Goal: Transaction & Acquisition: Book appointment/travel/reservation

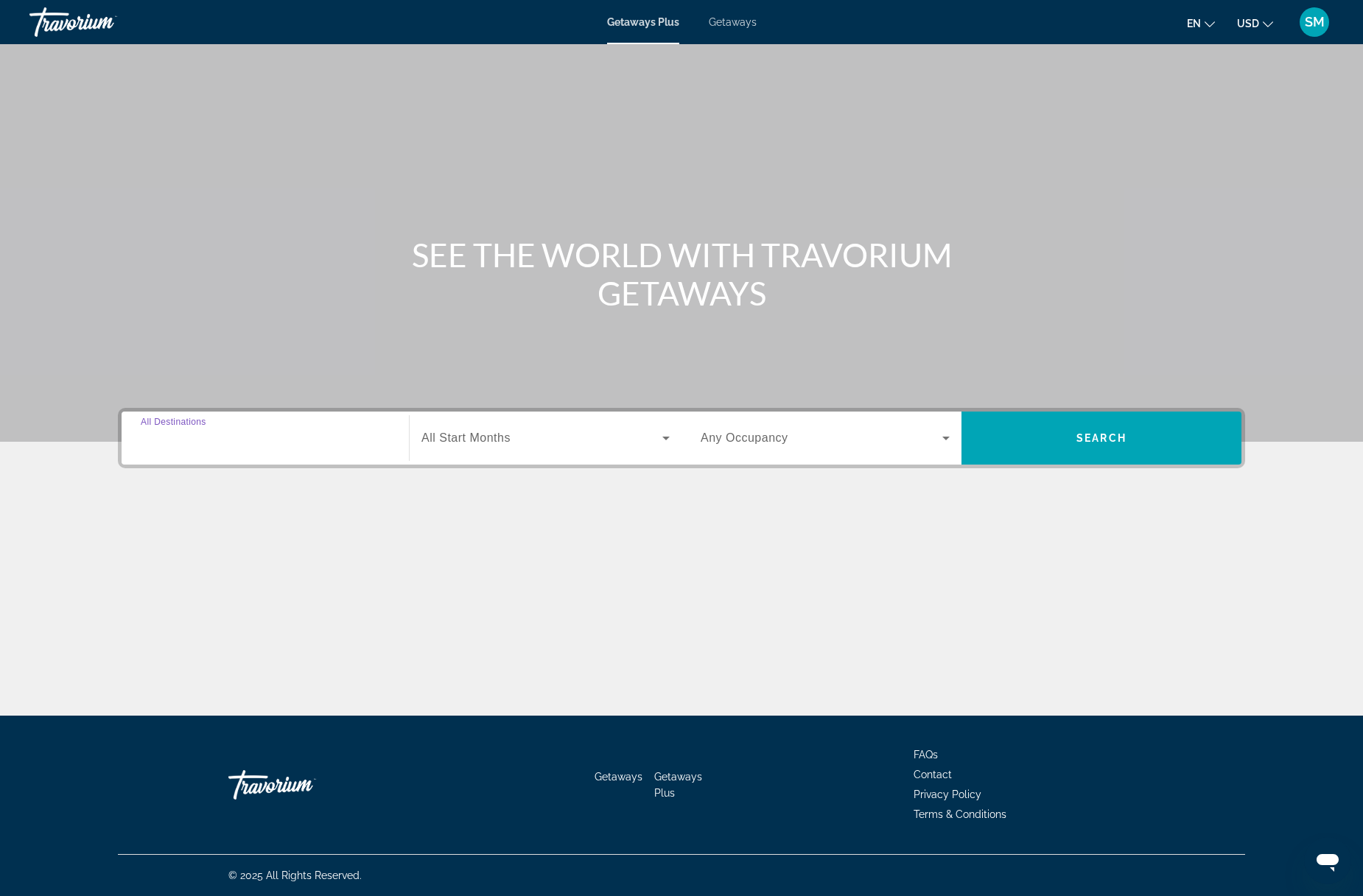
click at [246, 438] on input "Destination All Destinations" at bounding box center [265, 439] width 249 height 18
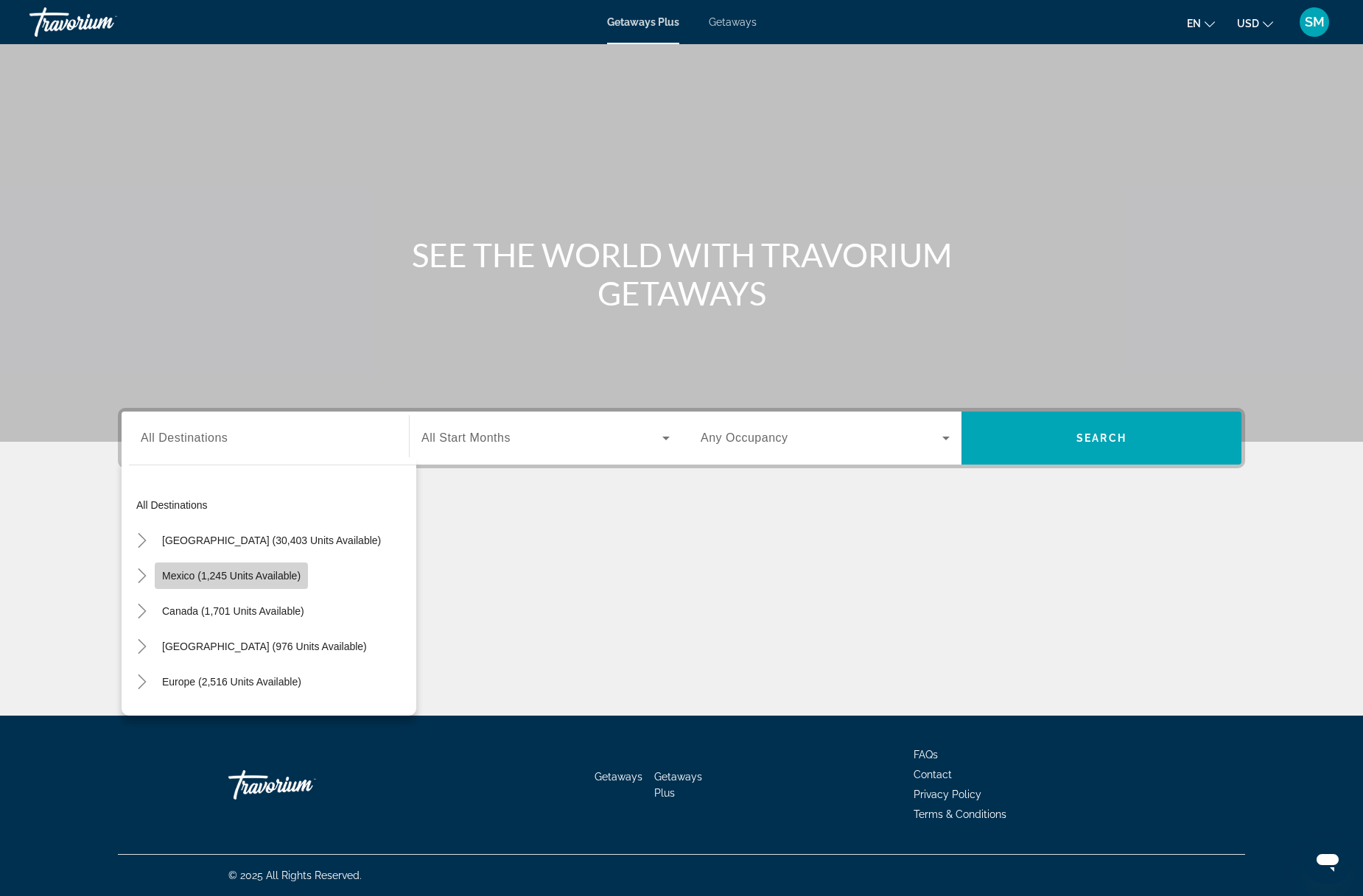
click at [209, 575] on span "Mexico (1,245 units available)" at bounding box center [231, 576] width 138 height 12
type input "**********"
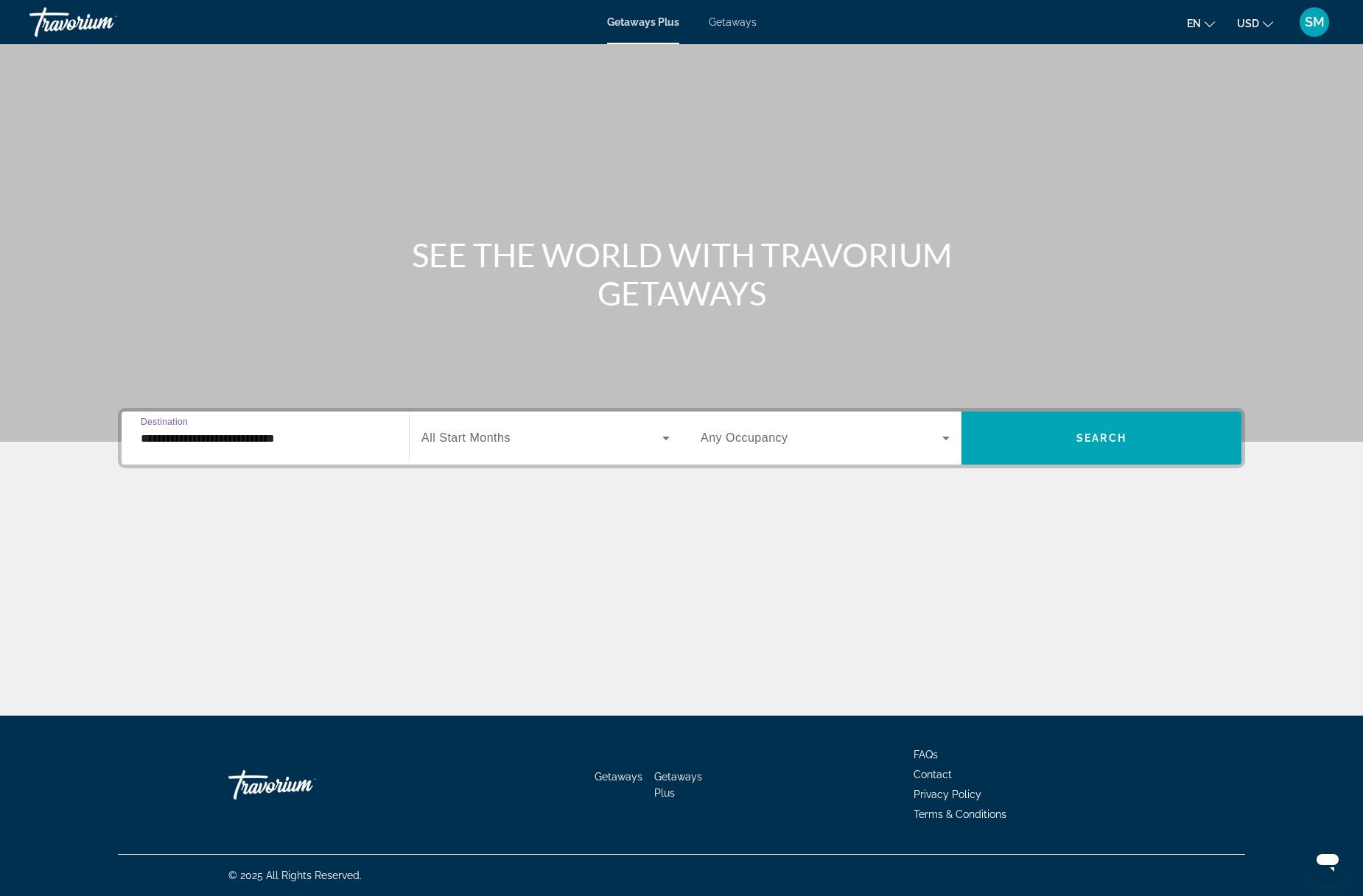
click at [568, 445] on span "Search widget" at bounding box center [541, 438] width 241 height 18
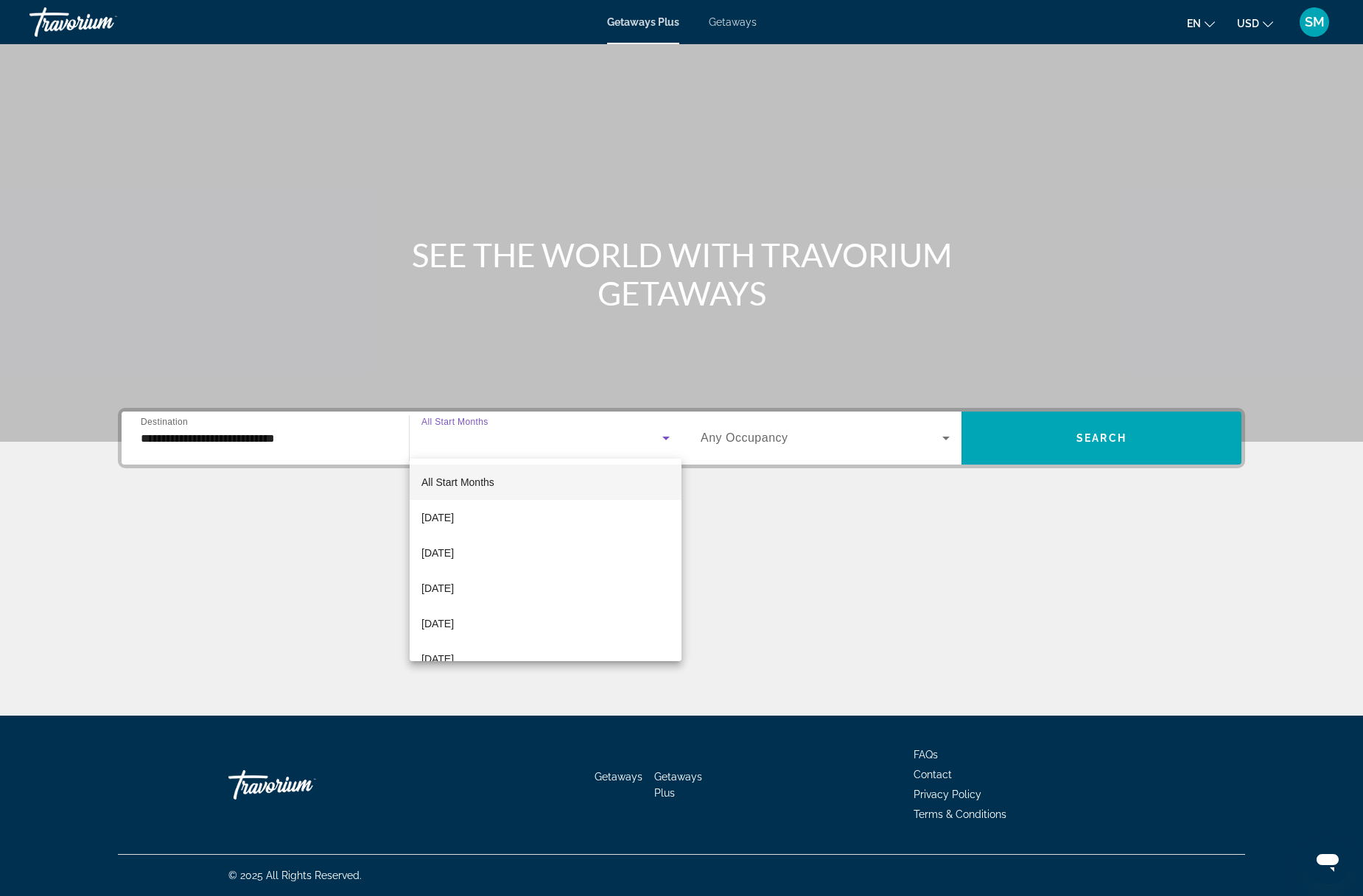
click at [468, 479] on span "All Start Months" at bounding box center [458, 482] width 73 height 12
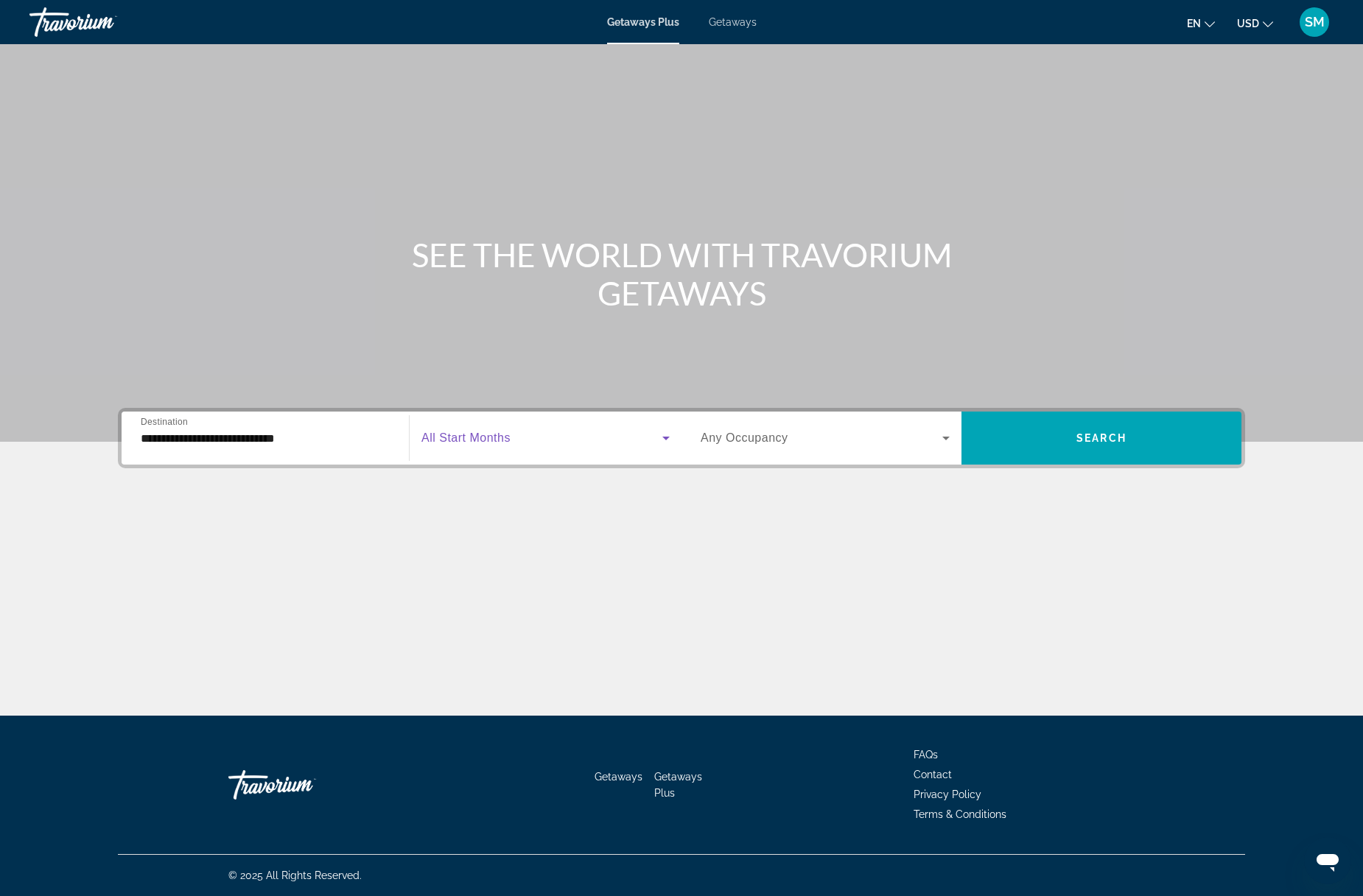
click at [518, 445] on span "Search widget" at bounding box center [541, 438] width 241 height 18
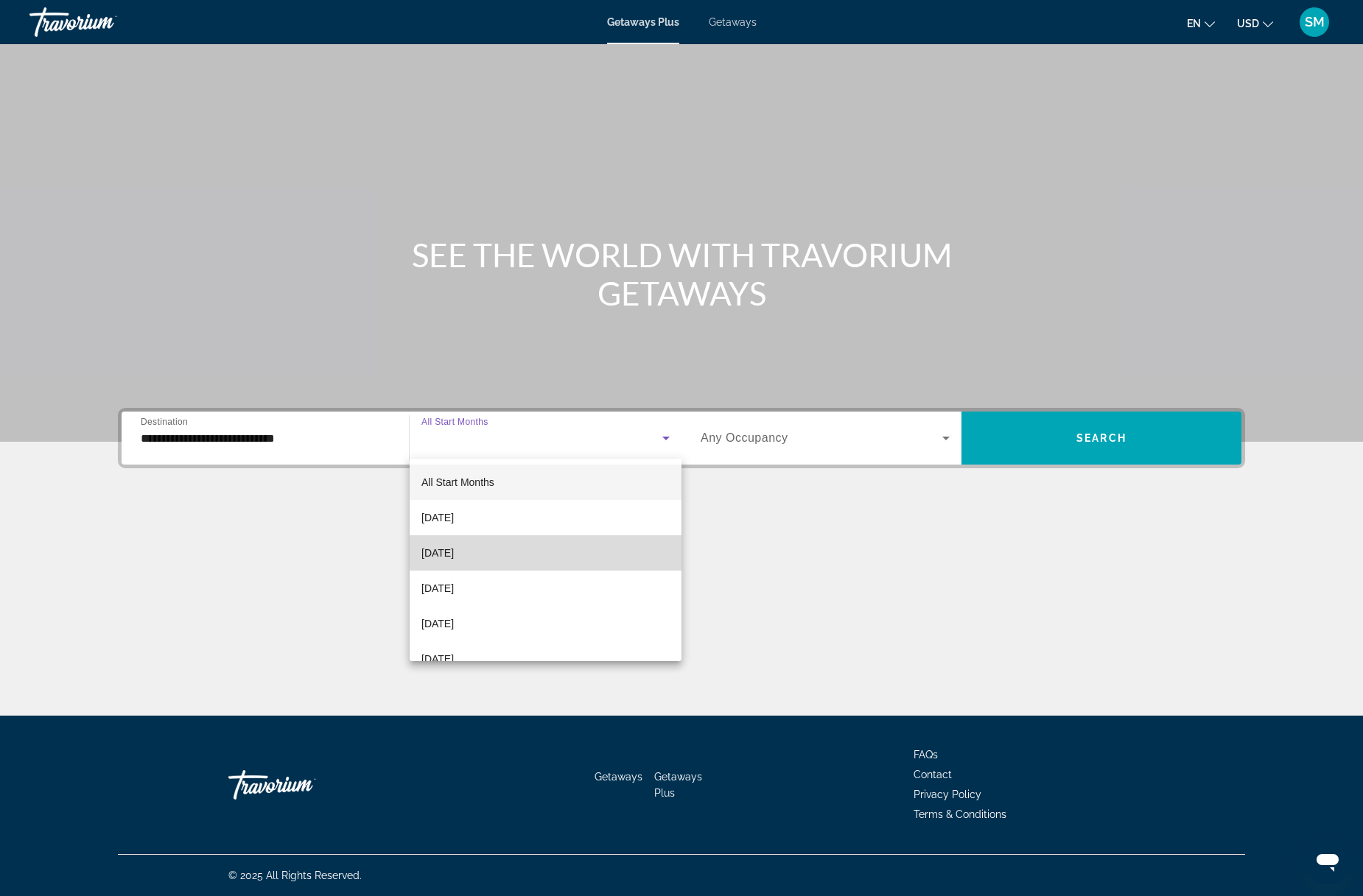
drag, startPoint x: 477, startPoint y: 553, endPoint x: 766, endPoint y: 463, distance: 302.7
click at [454, 553] on span "October 2025" at bounding box center [438, 553] width 32 height 18
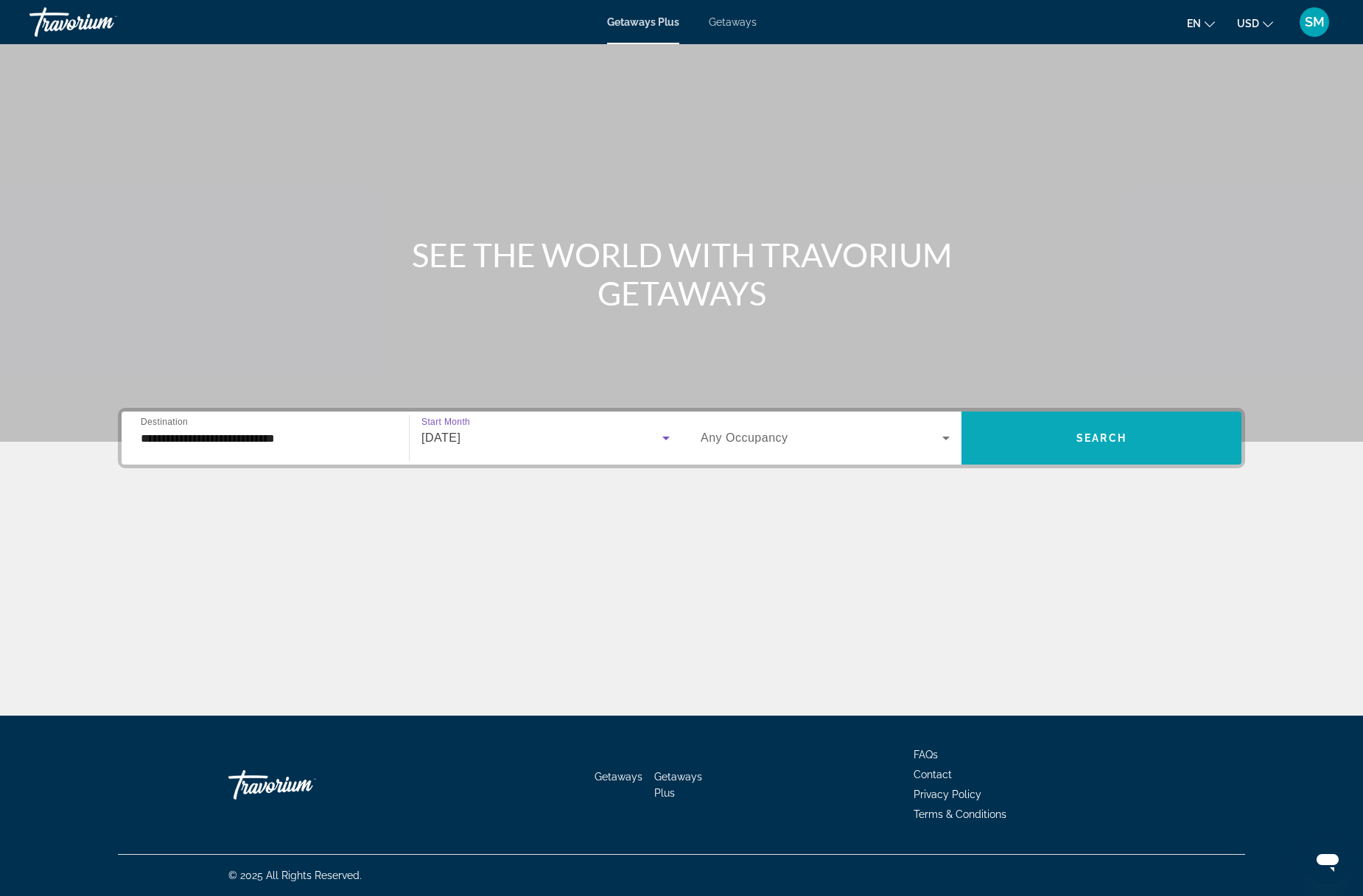
click at [1050, 446] on span "Search widget" at bounding box center [1102, 438] width 280 height 35
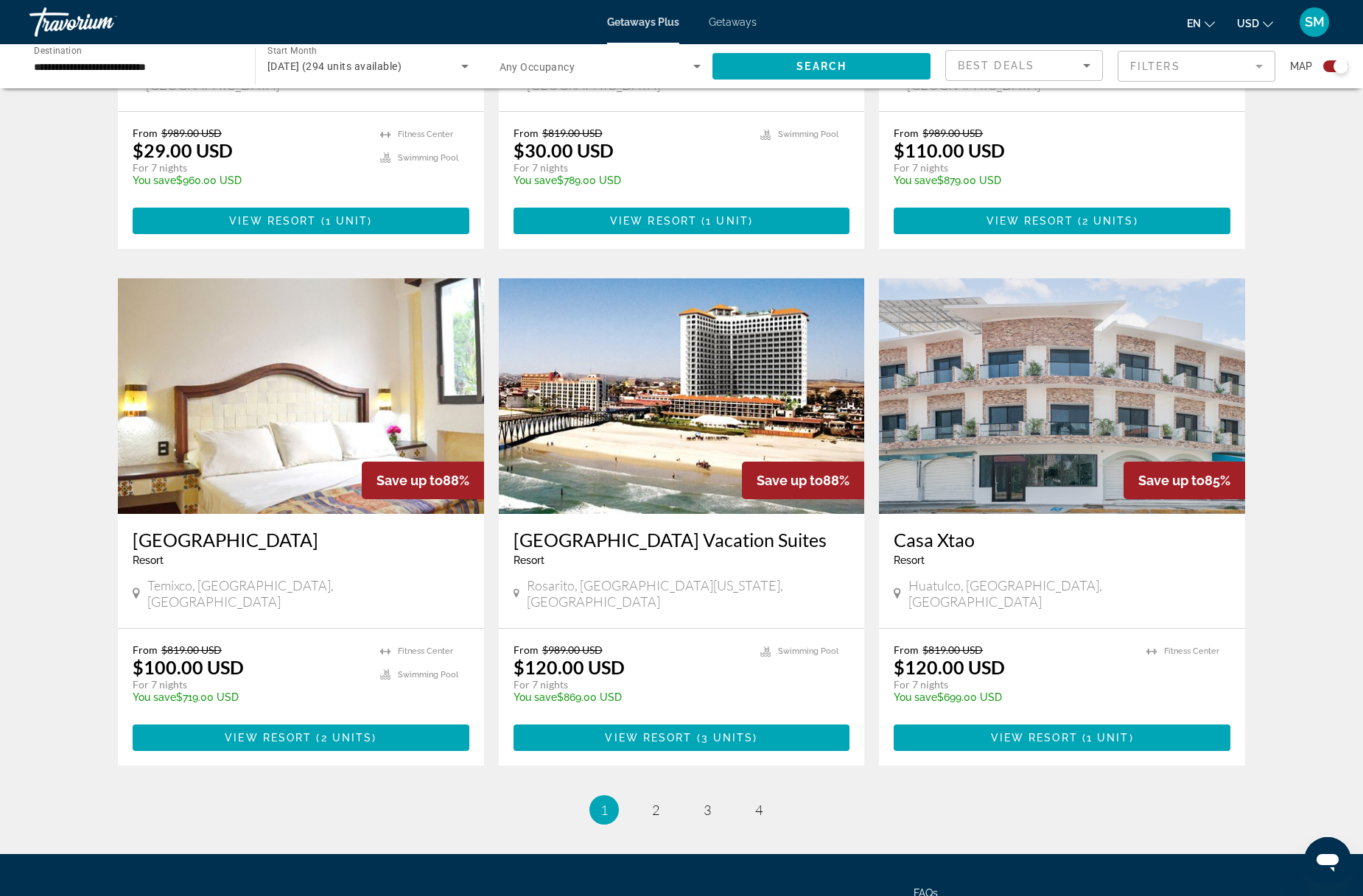
scroll to position [1965, 0]
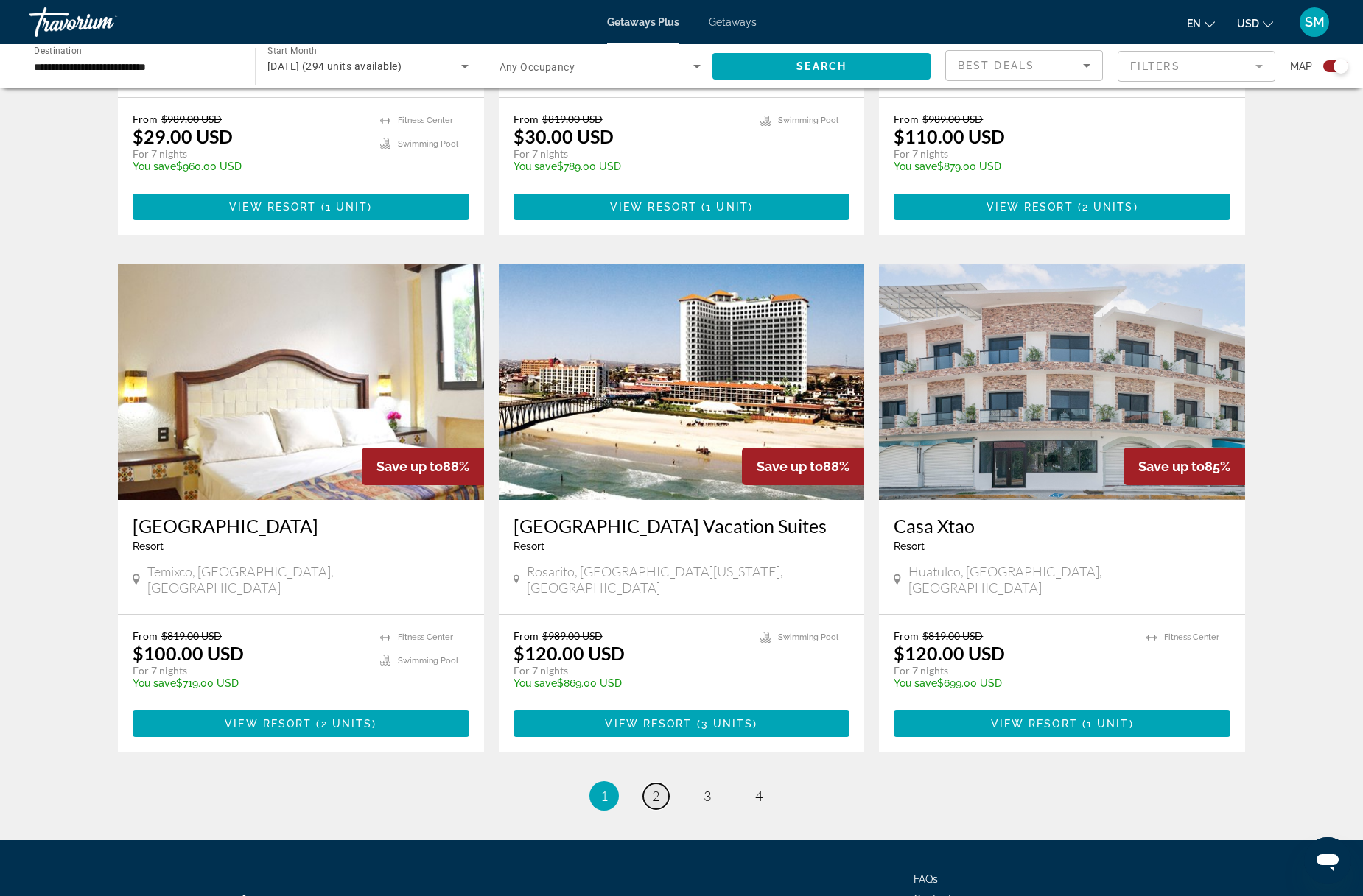
click at [657, 787] on span "2" at bounding box center [655, 795] width 7 height 16
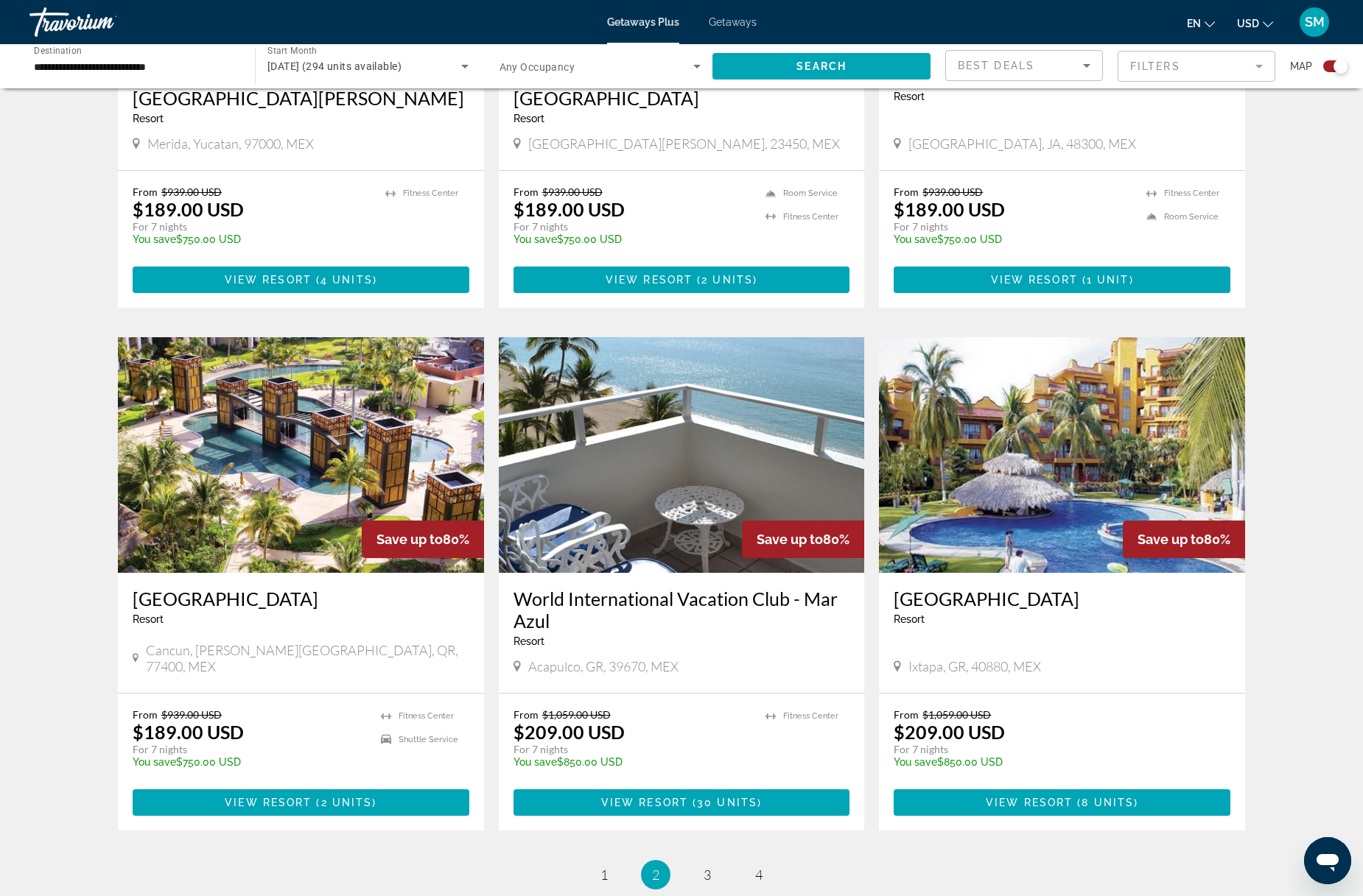
scroll to position [1823, 0]
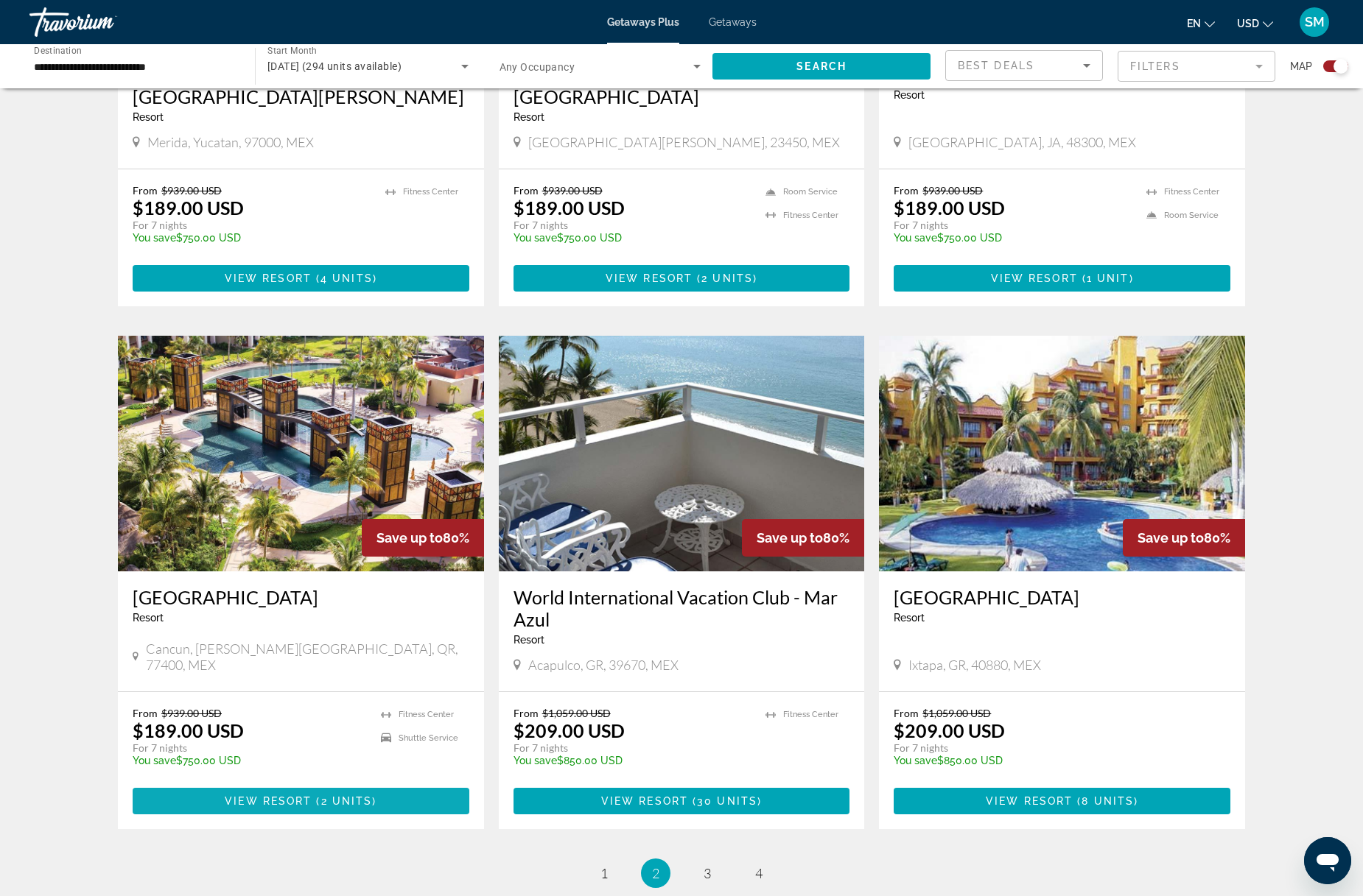
click at [303, 783] on span "Main content" at bounding box center [301, 801] width 336 height 35
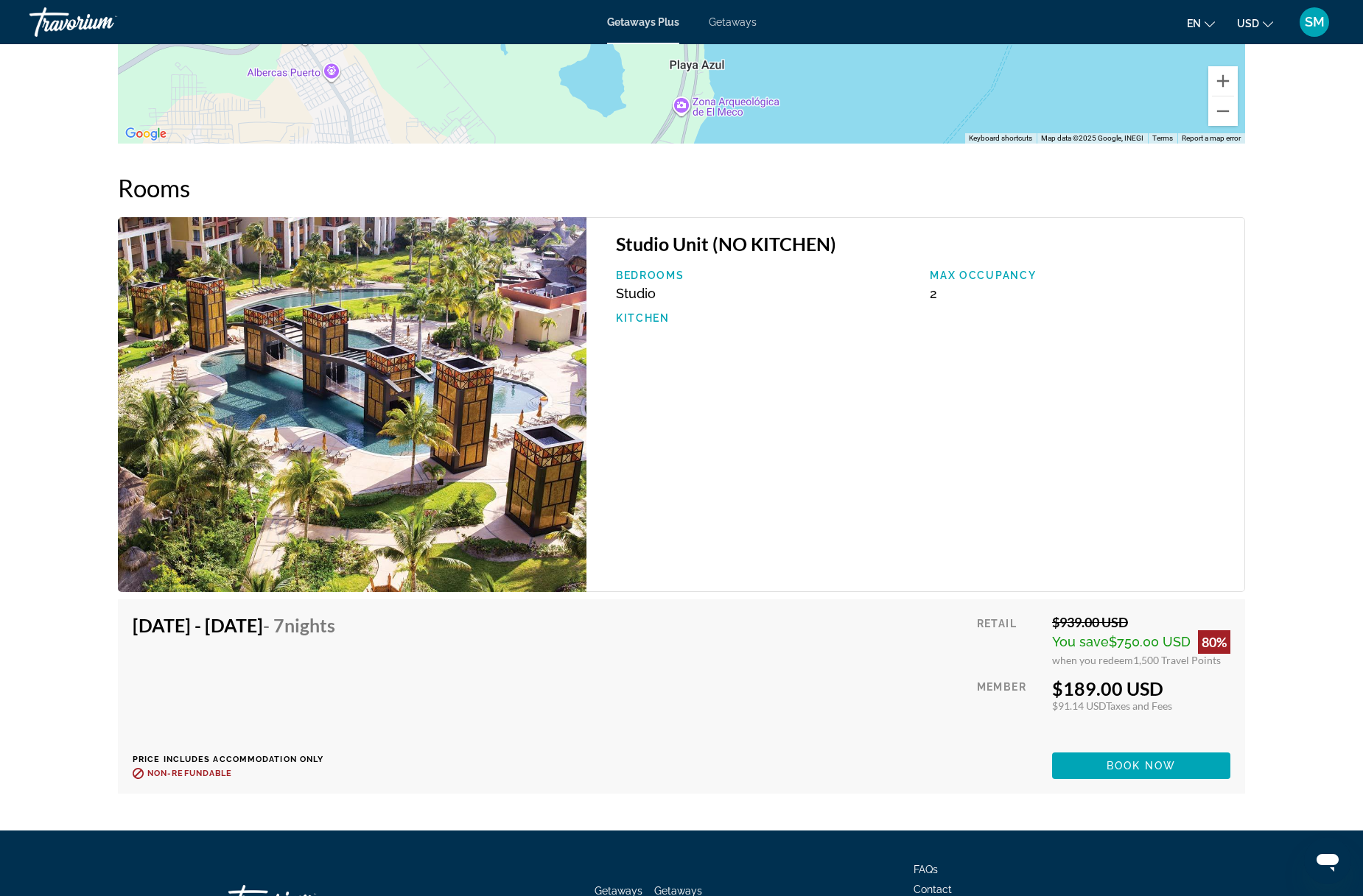
scroll to position [2198, 0]
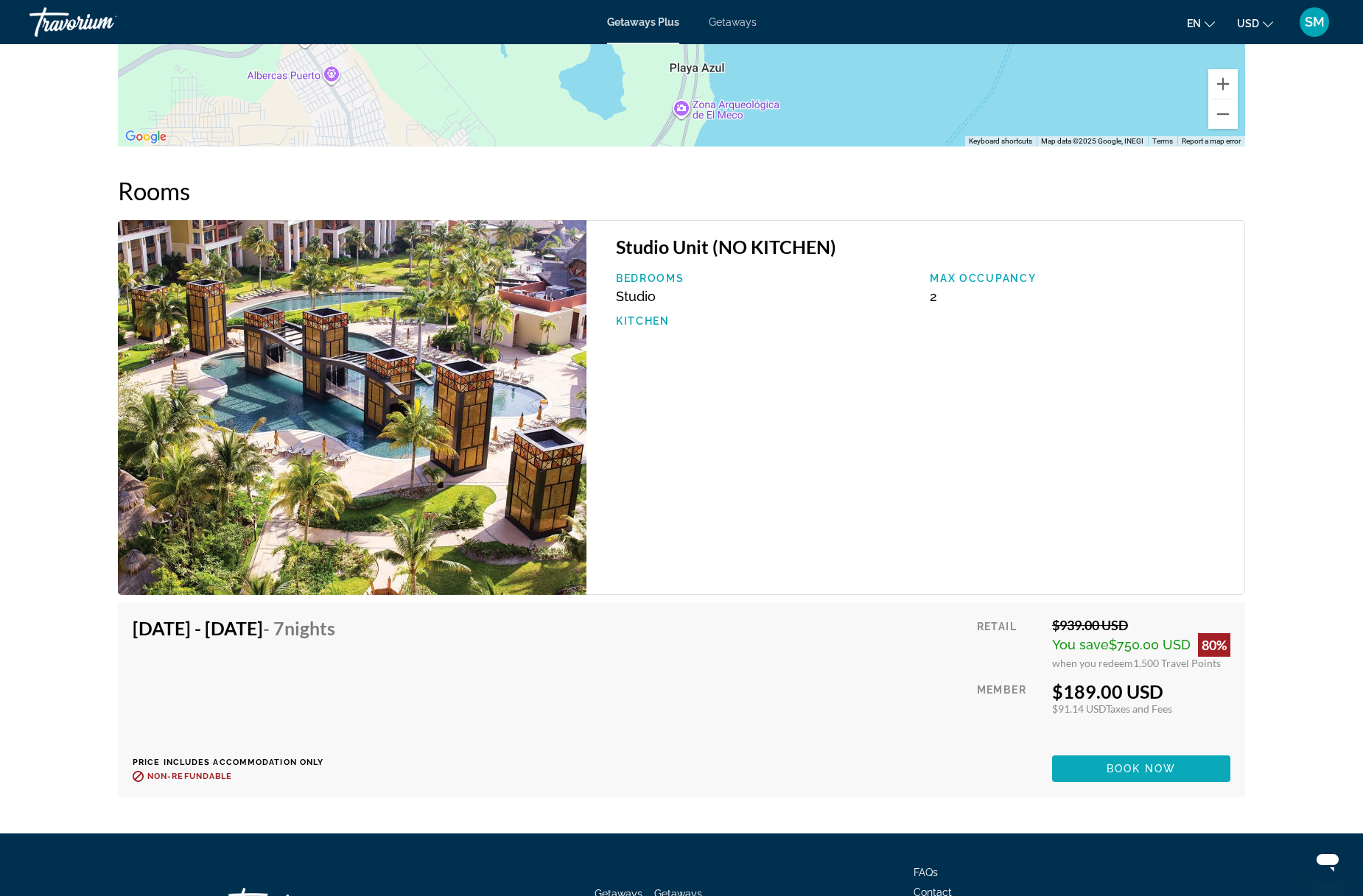
click at [1151, 765] on span "Book now" at bounding box center [1141, 768] width 70 height 12
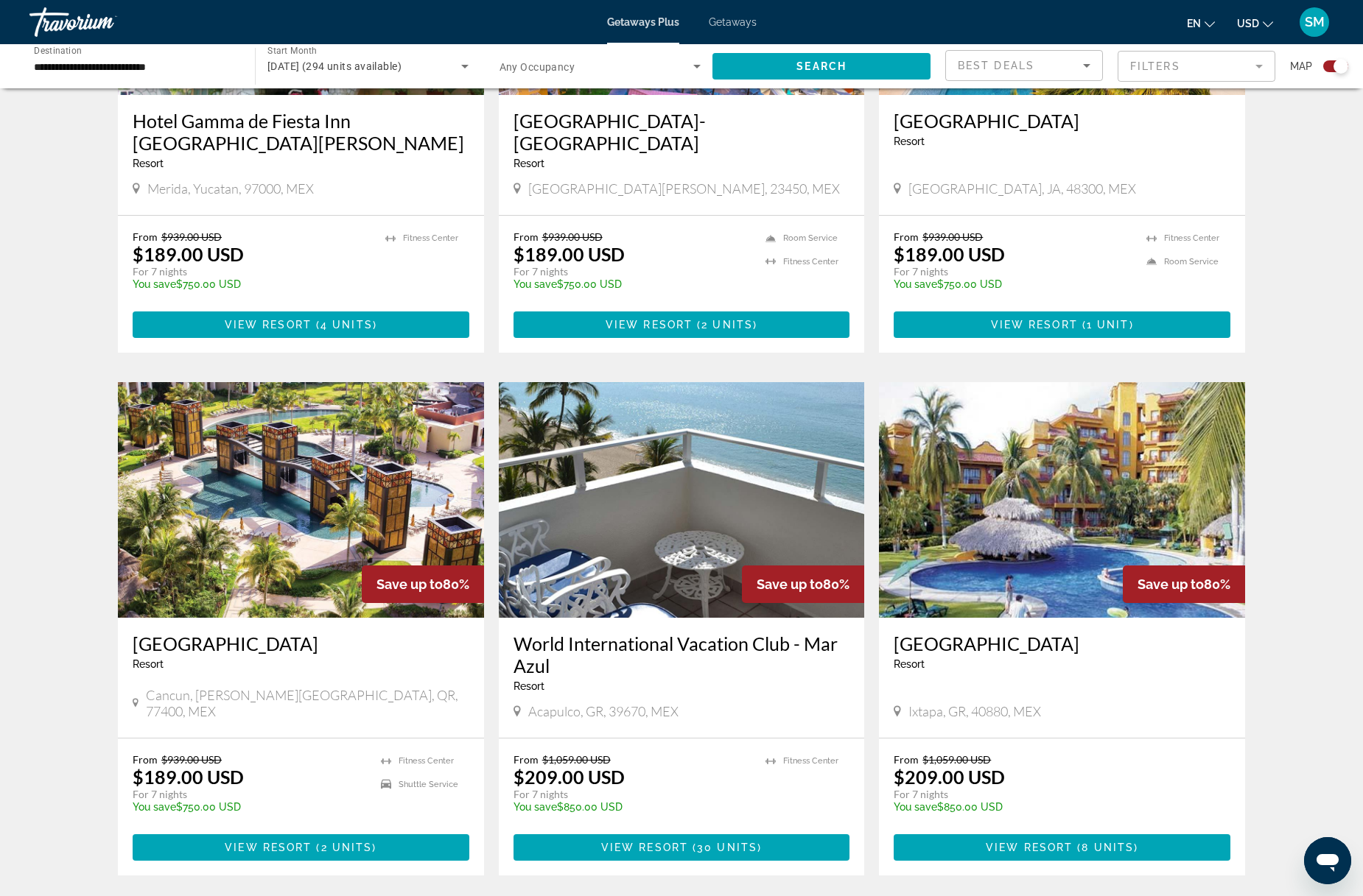
scroll to position [1788, 0]
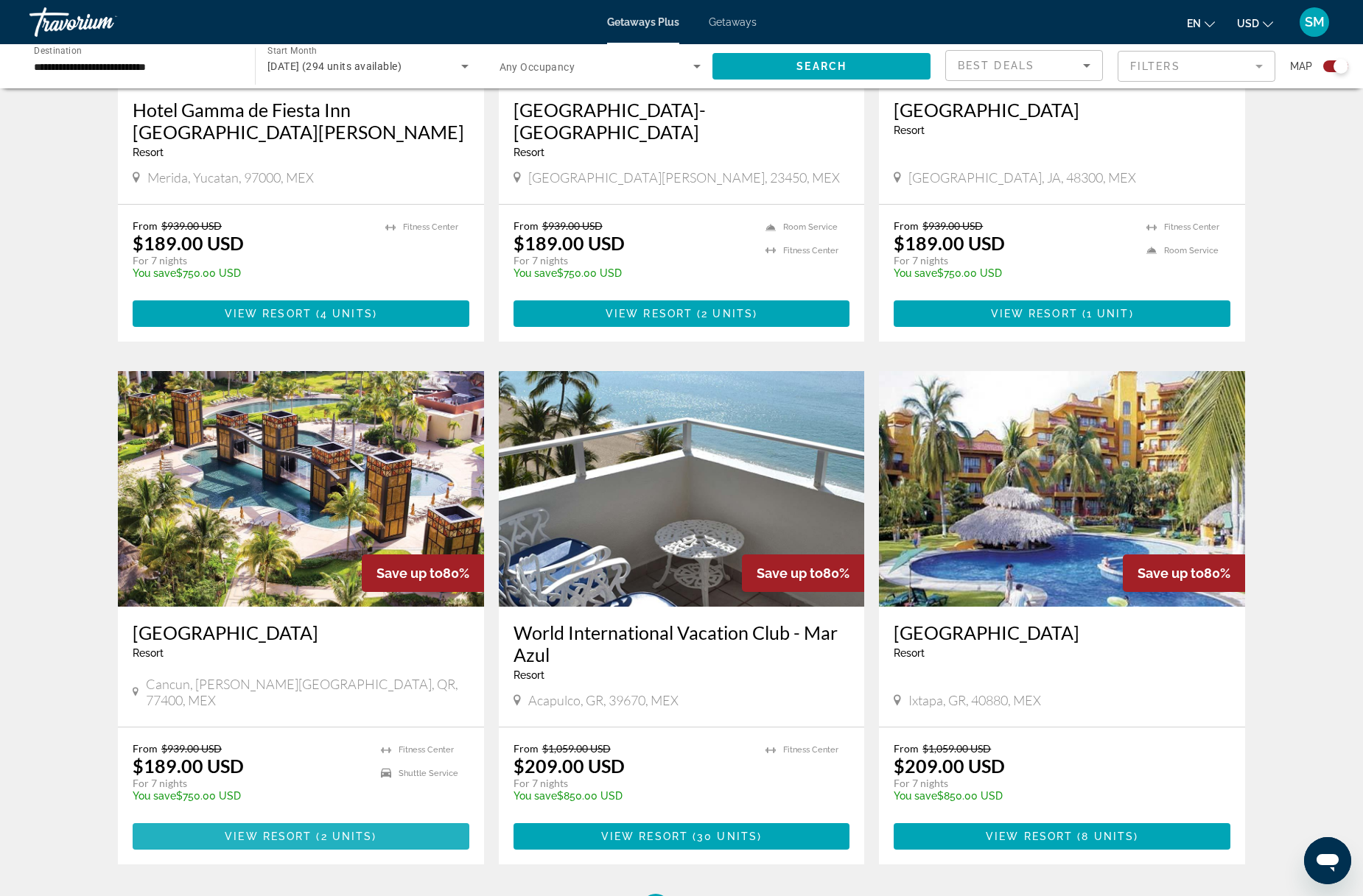
click at [294, 831] on span "View Resort" at bounding box center [268, 836] width 87 height 12
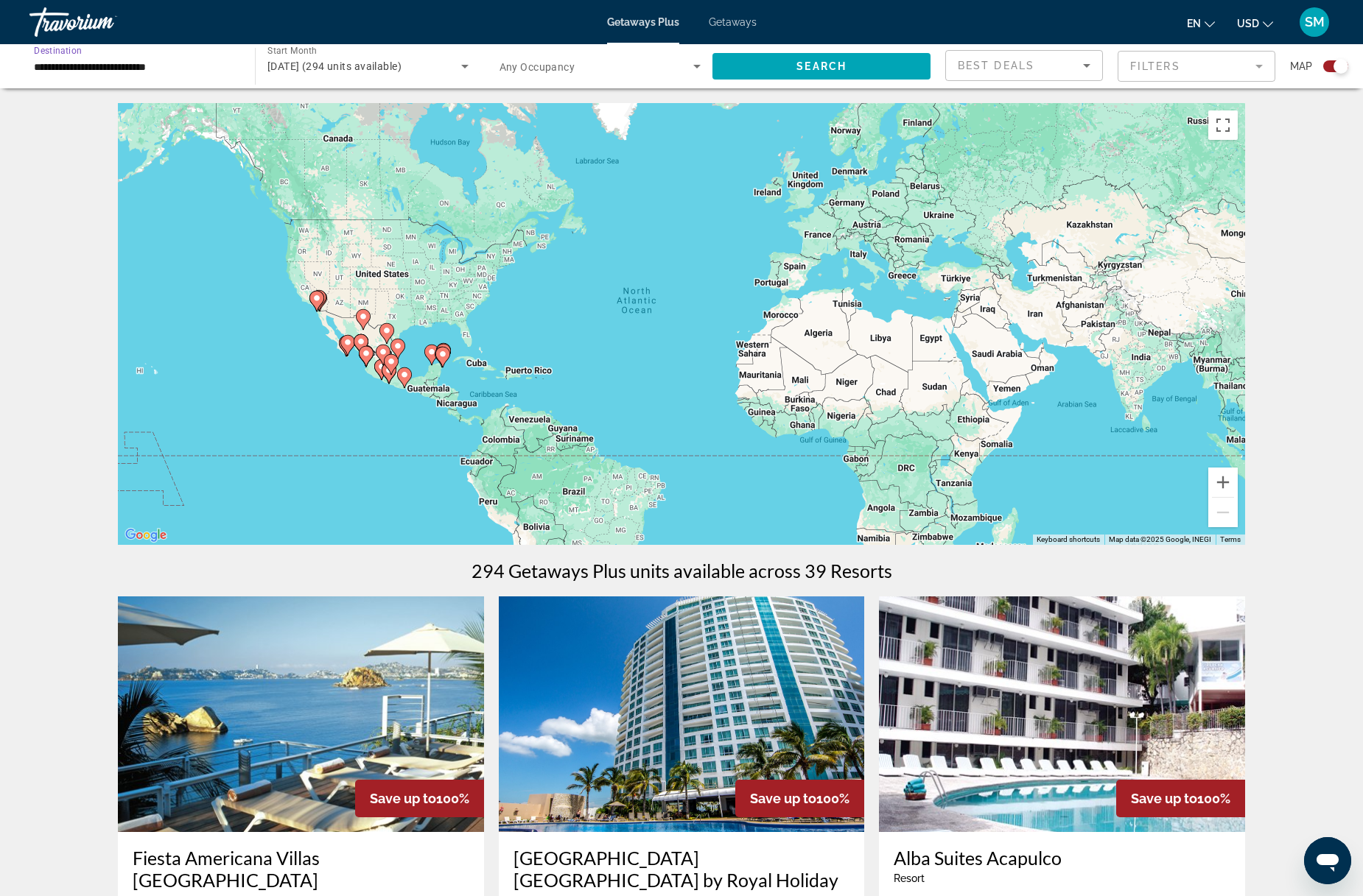
drag, startPoint x: 112, startPoint y: 60, endPoint x: 252, endPoint y: 68, distance: 140.2
click at [113, 62] on input "**********" at bounding box center [134, 67] width 202 height 18
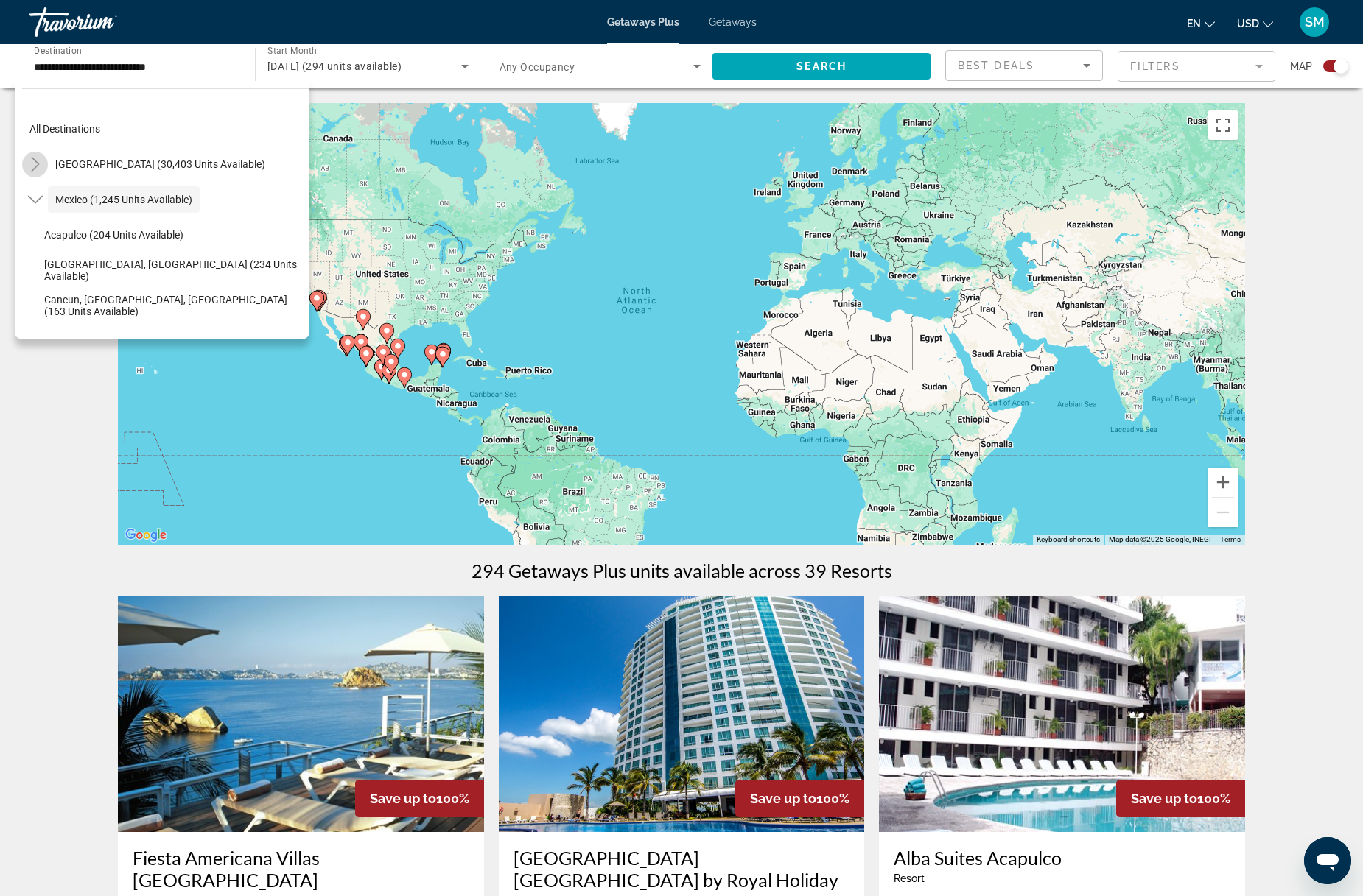
click at [37, 165] on icon "Toggle United States (30,403 units available)" at bounding box center [35, 164] width 8 height 14
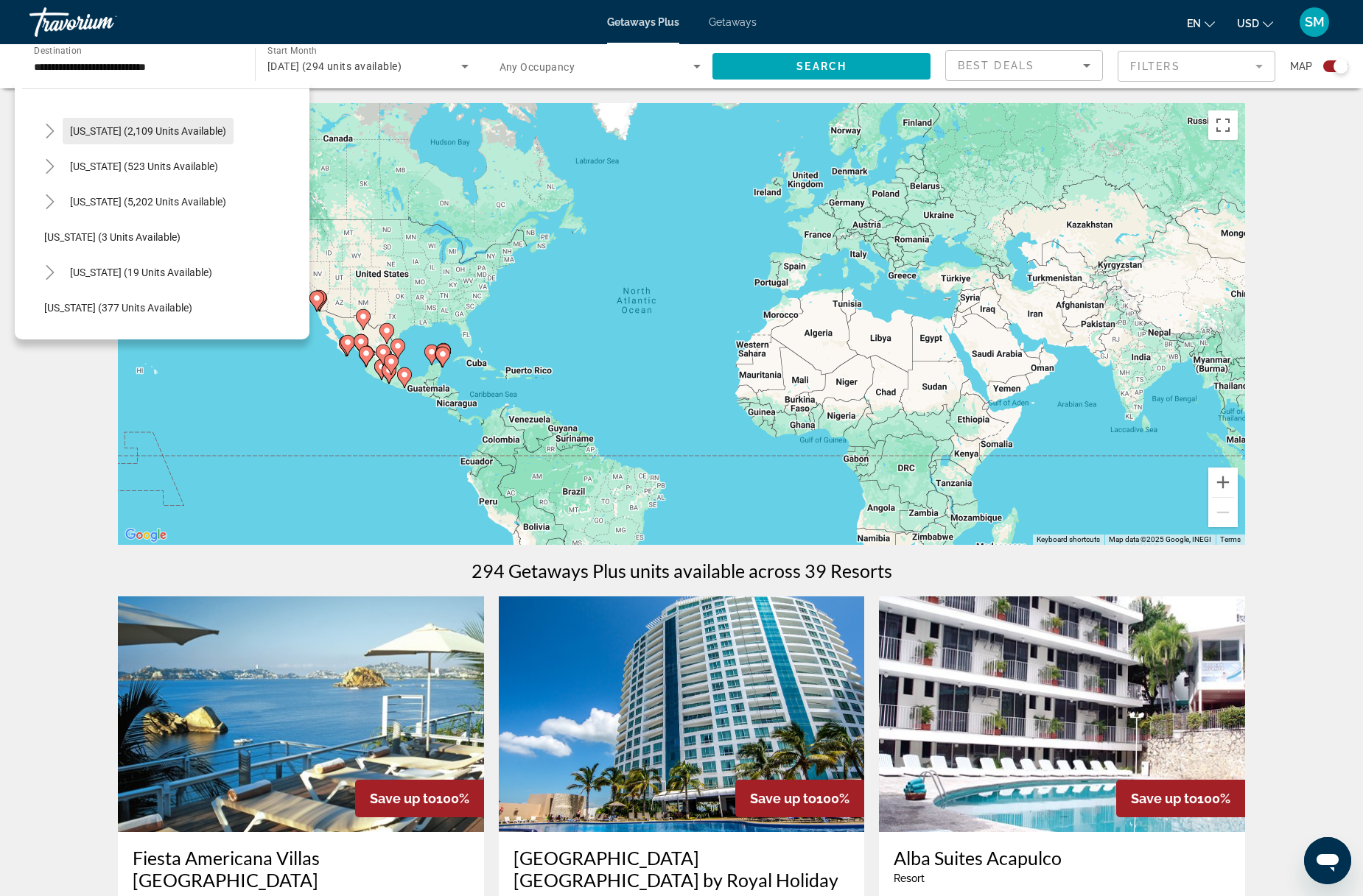
scroll to position [152, 0]
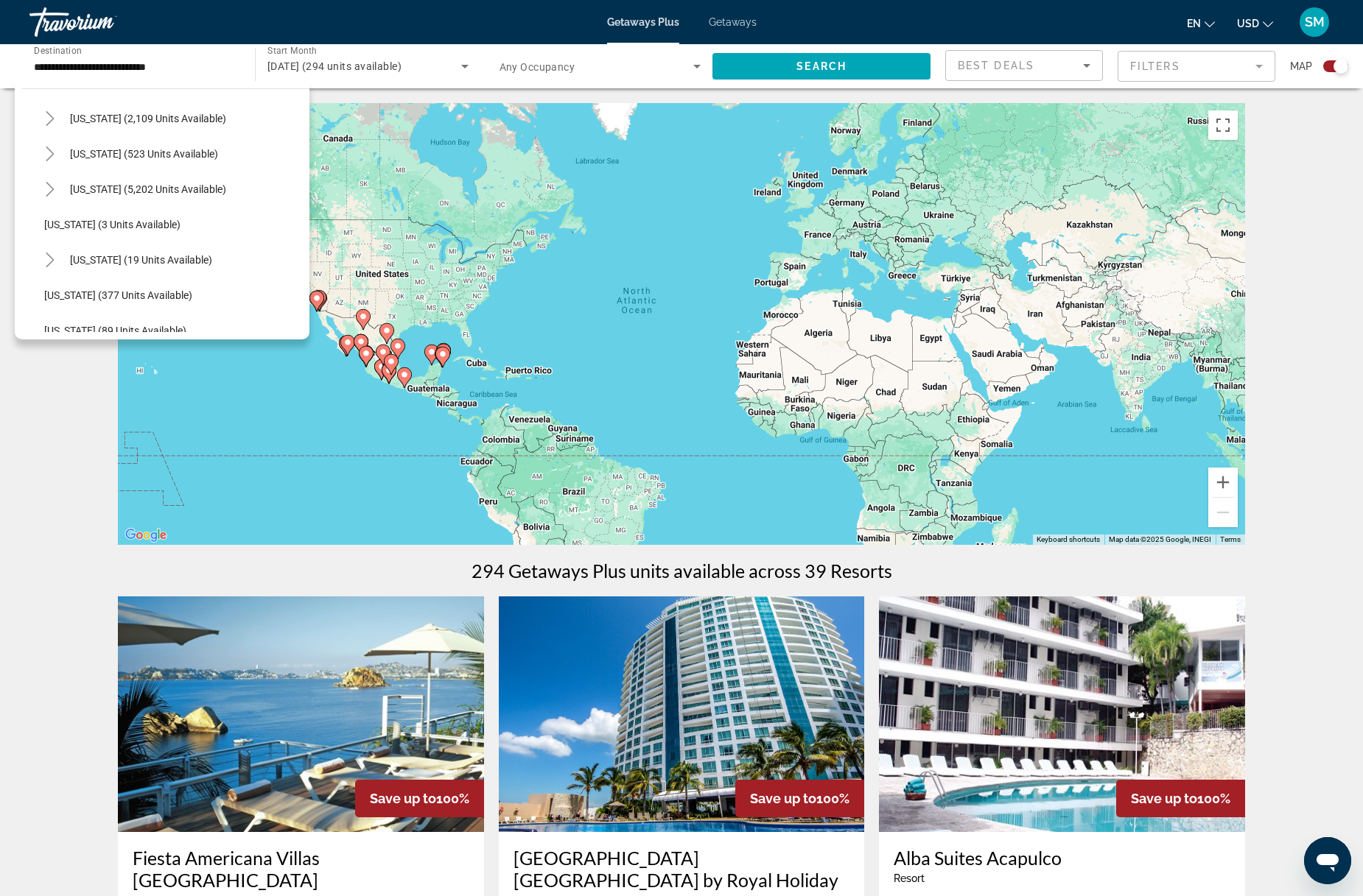
click at [97, 191] on span "Florida (5,202 units available)" at bounding box center [148, 189] width 156 height 12
type input "**********"
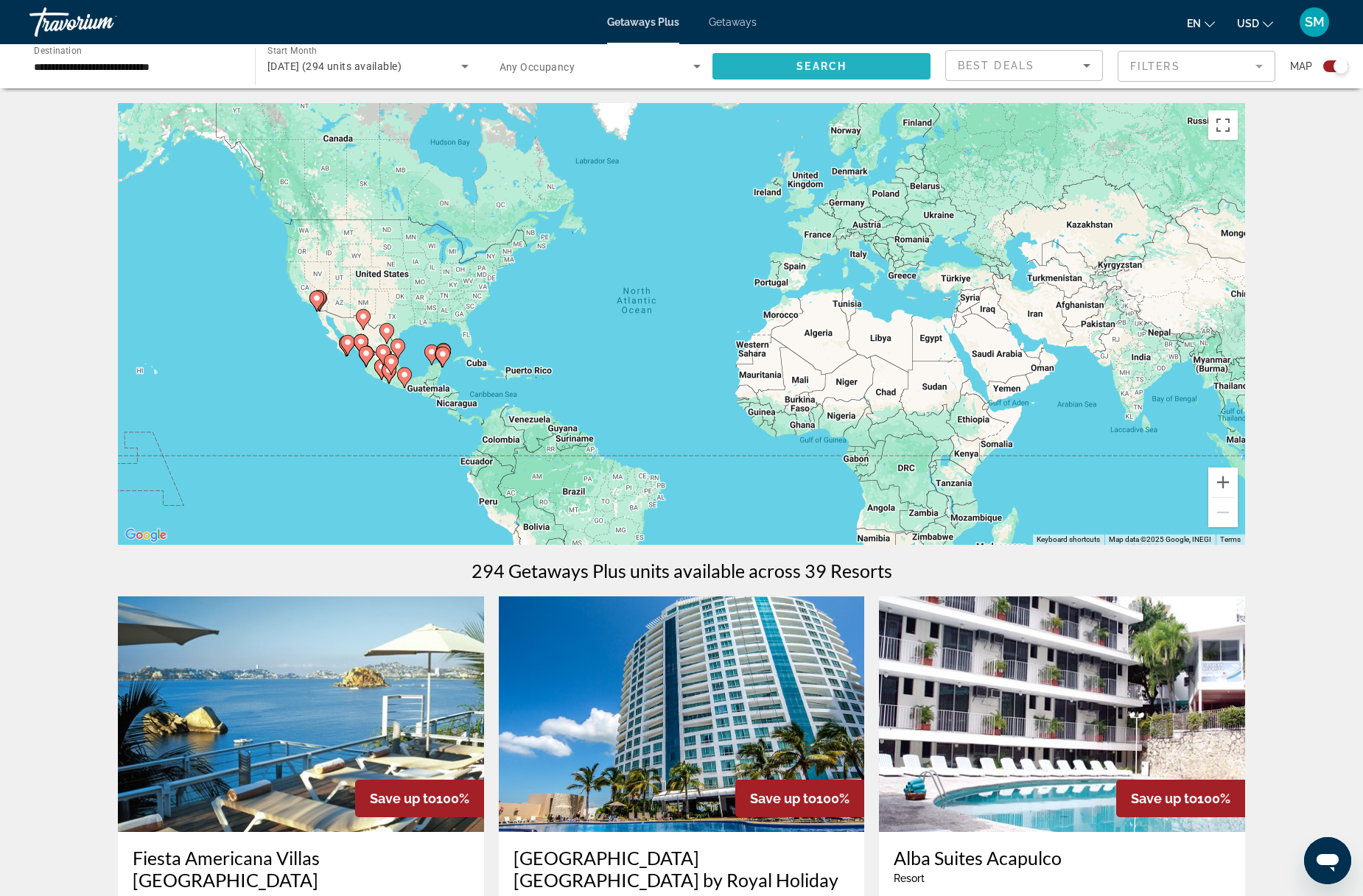
click at [891, 60] on span "Search widget" at bounding box center [821, 66] width 218 height 35
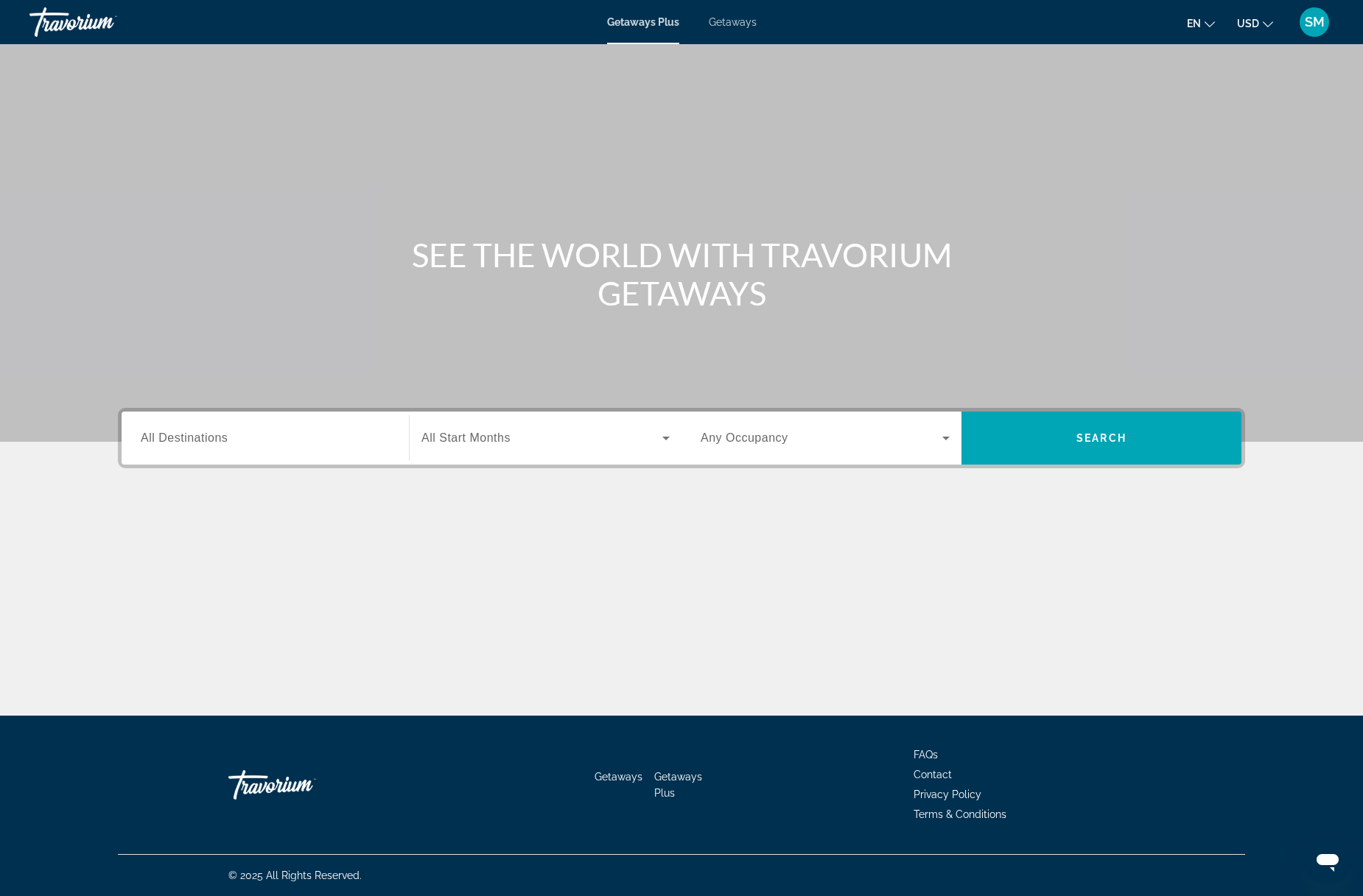
click at [222, 437] on span "All Destinations" at bounding box center [184, 438] width 87 height 13
click at [222, 437] on input "Destination All Destinations" at bounding box center [265, 439] width 249 height 18
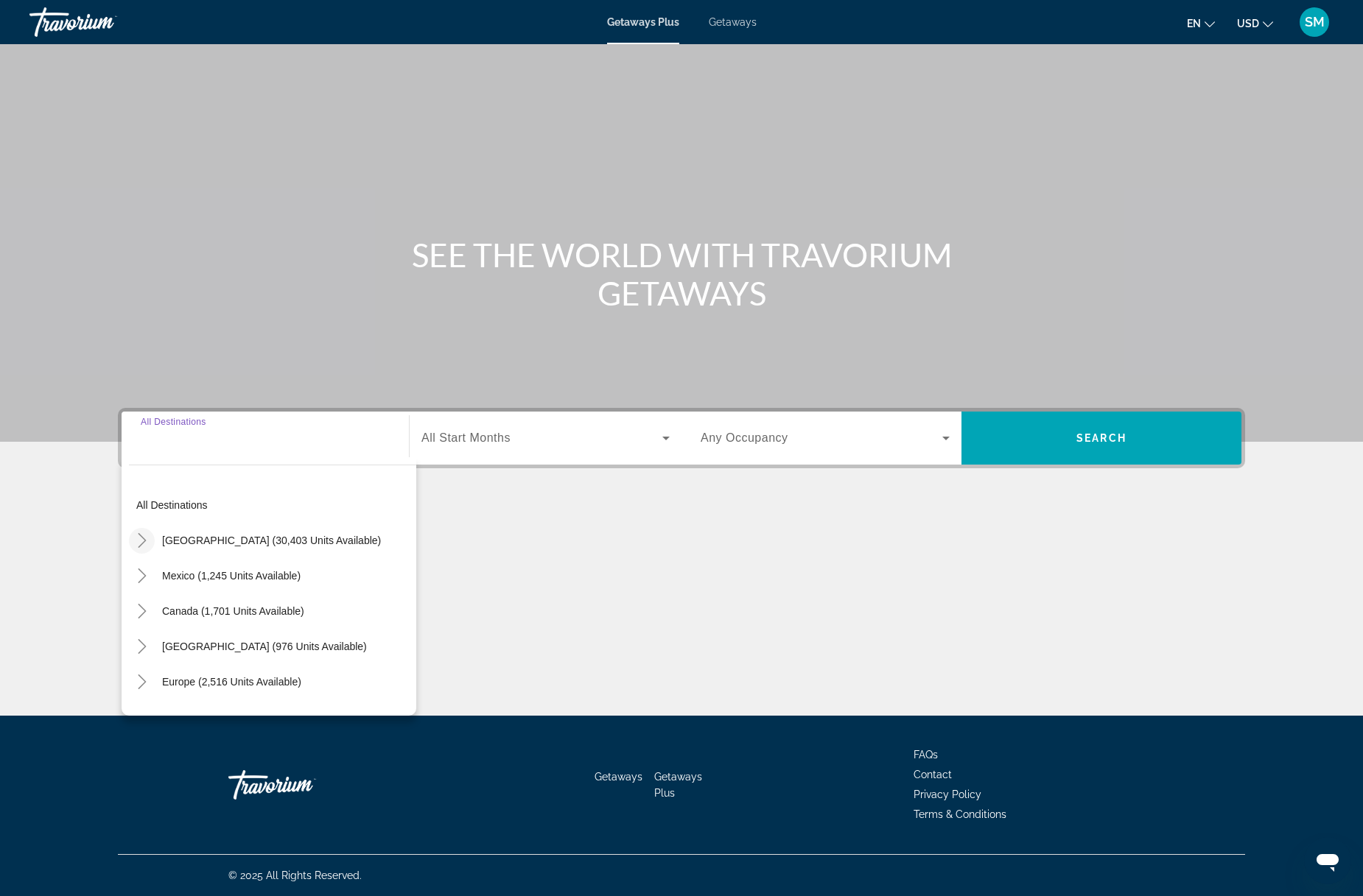
click at [142, 540] on icon "Toggle United States (30,403 units available)" at bounding box center [142, 540] width 14 height 14
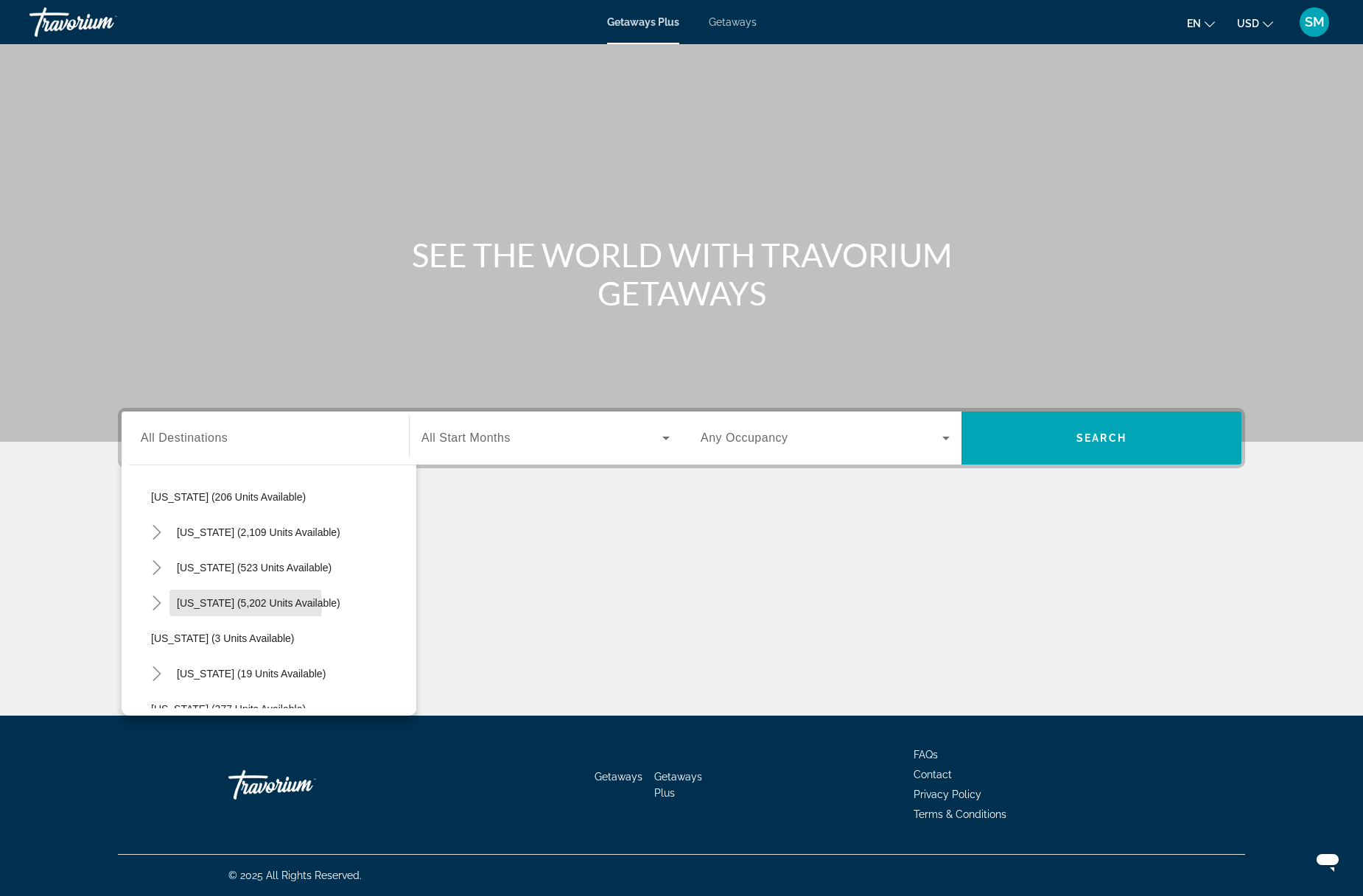
click at [220, 605] on span "Florida (5,202 units available)" at bounding box center [258, 602] width 163 height 12
type input "**********"
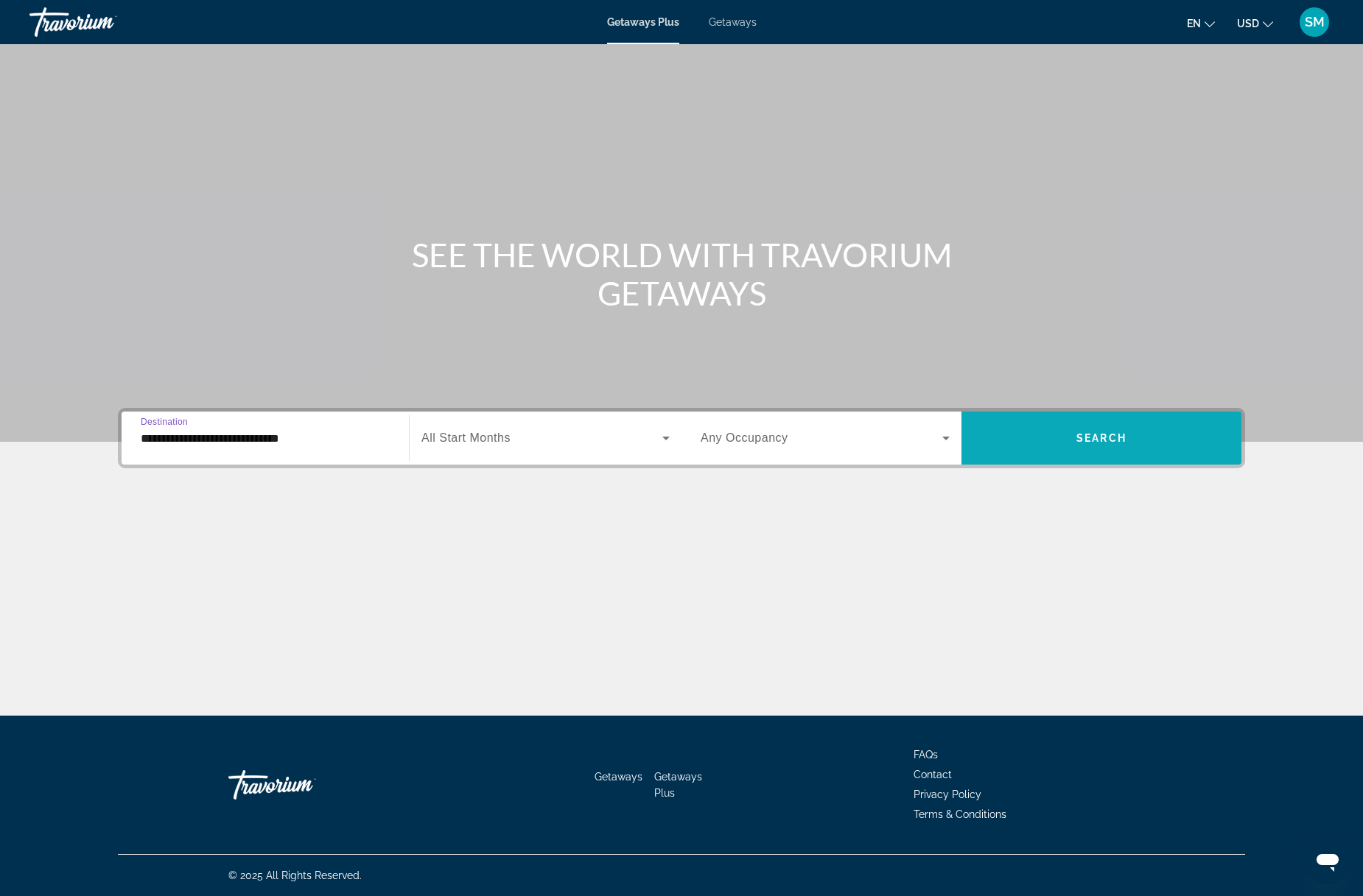
click at [1098, 423] on span "Search widget" at bounding box center [1102, 438] width 280 height 35
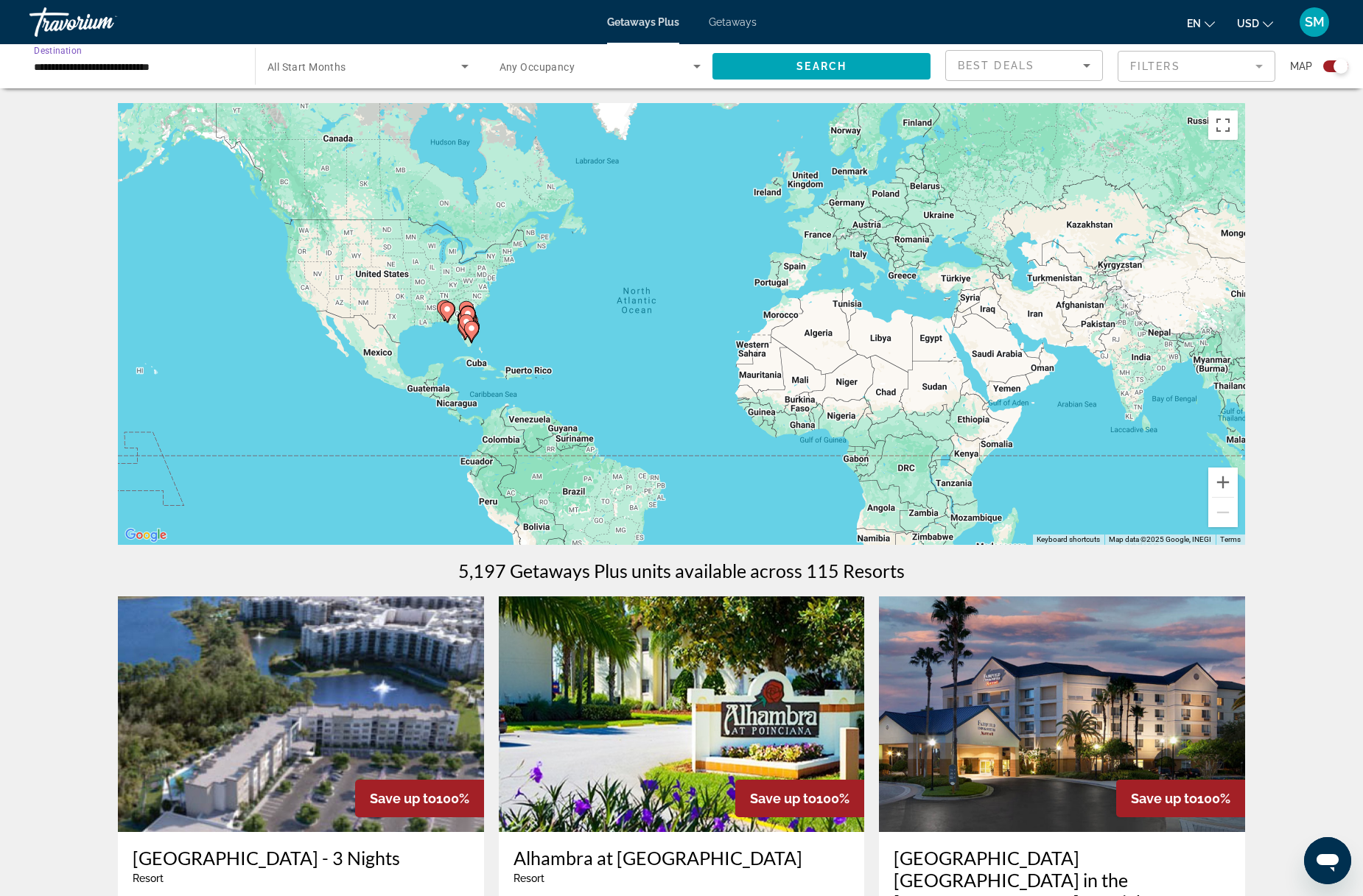
click at [189, 65] on input "**********" at bounding box center [134, 67] width 202 height 18
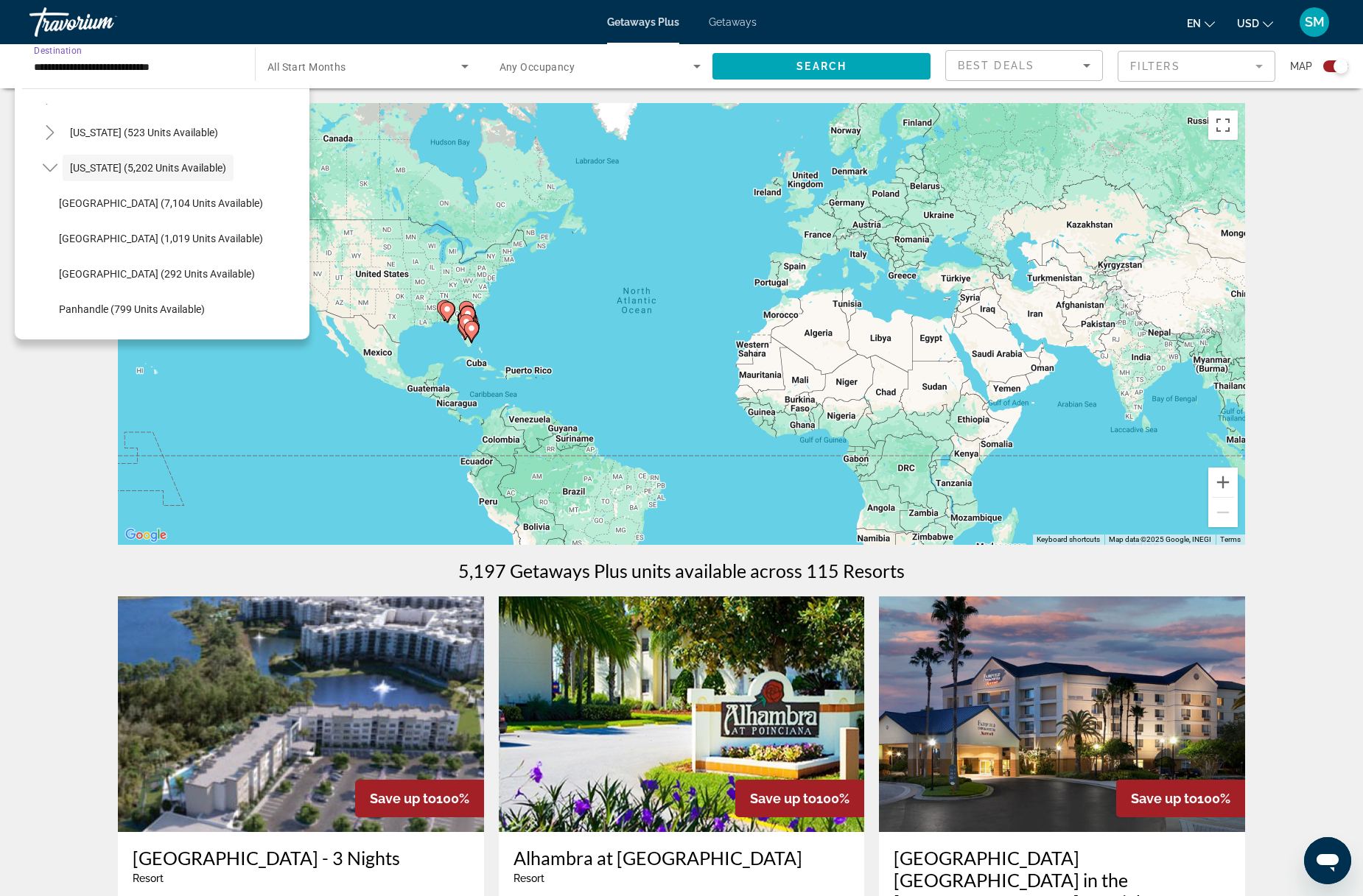
scroll to position [172, 0]
click at [186, 239] on span "East Coast (1,019 units available)" at bounding box center [161, 239] width 204 height 12
type input "**********"
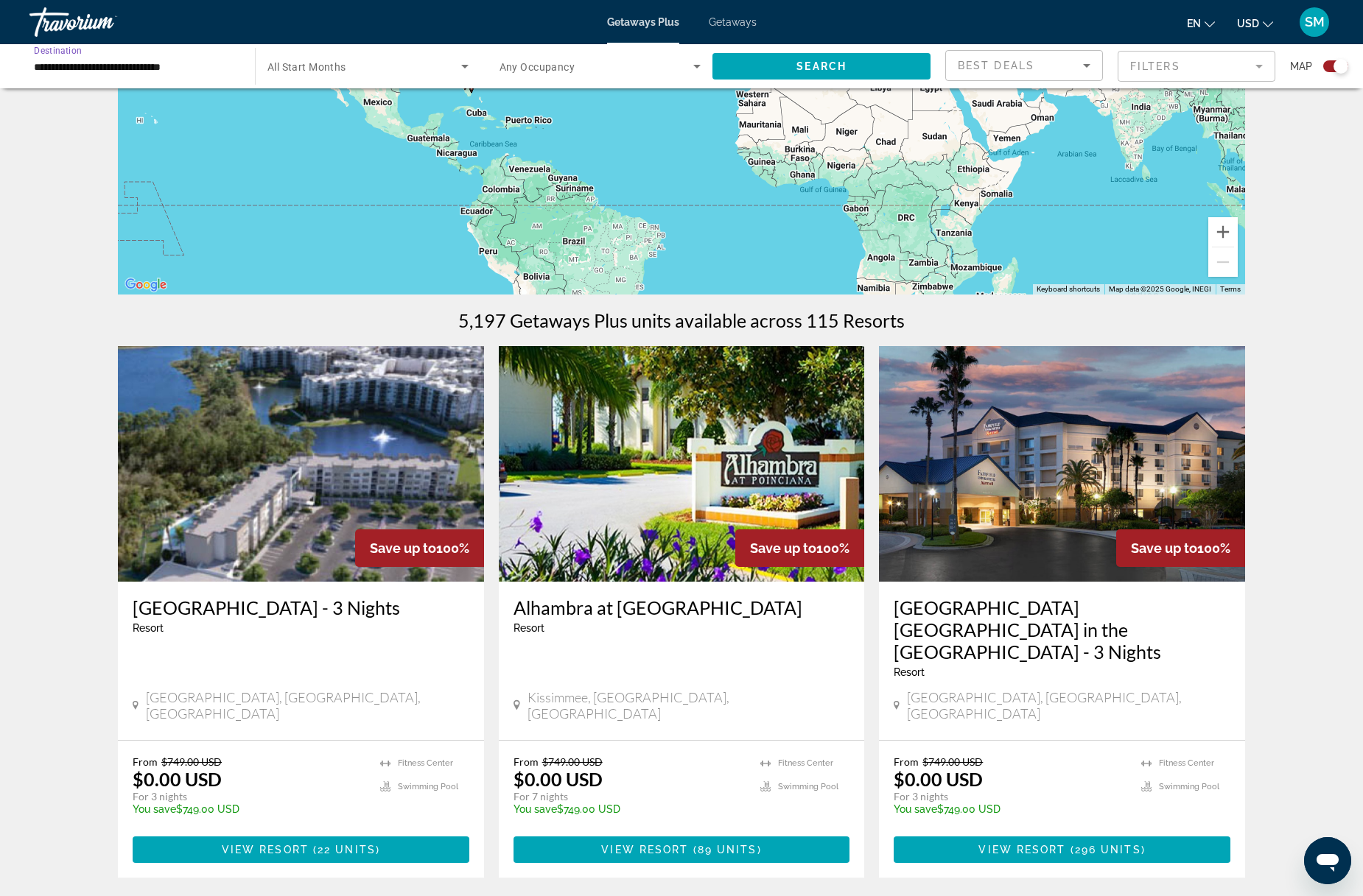
scroll to position [0, 0]
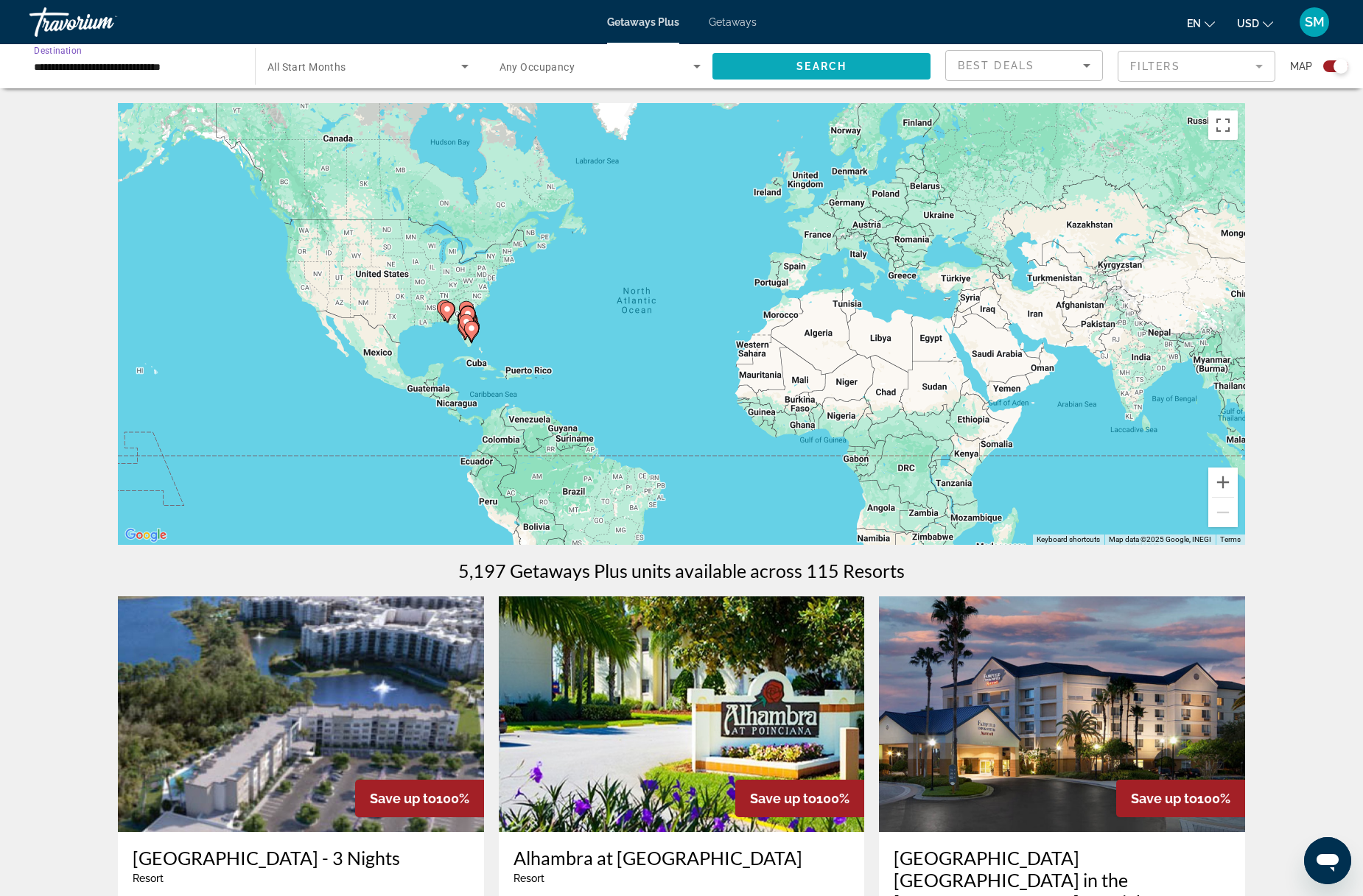
click at [809, 64] on span "Search" at bounding box center [822, 66] width 50 height 12
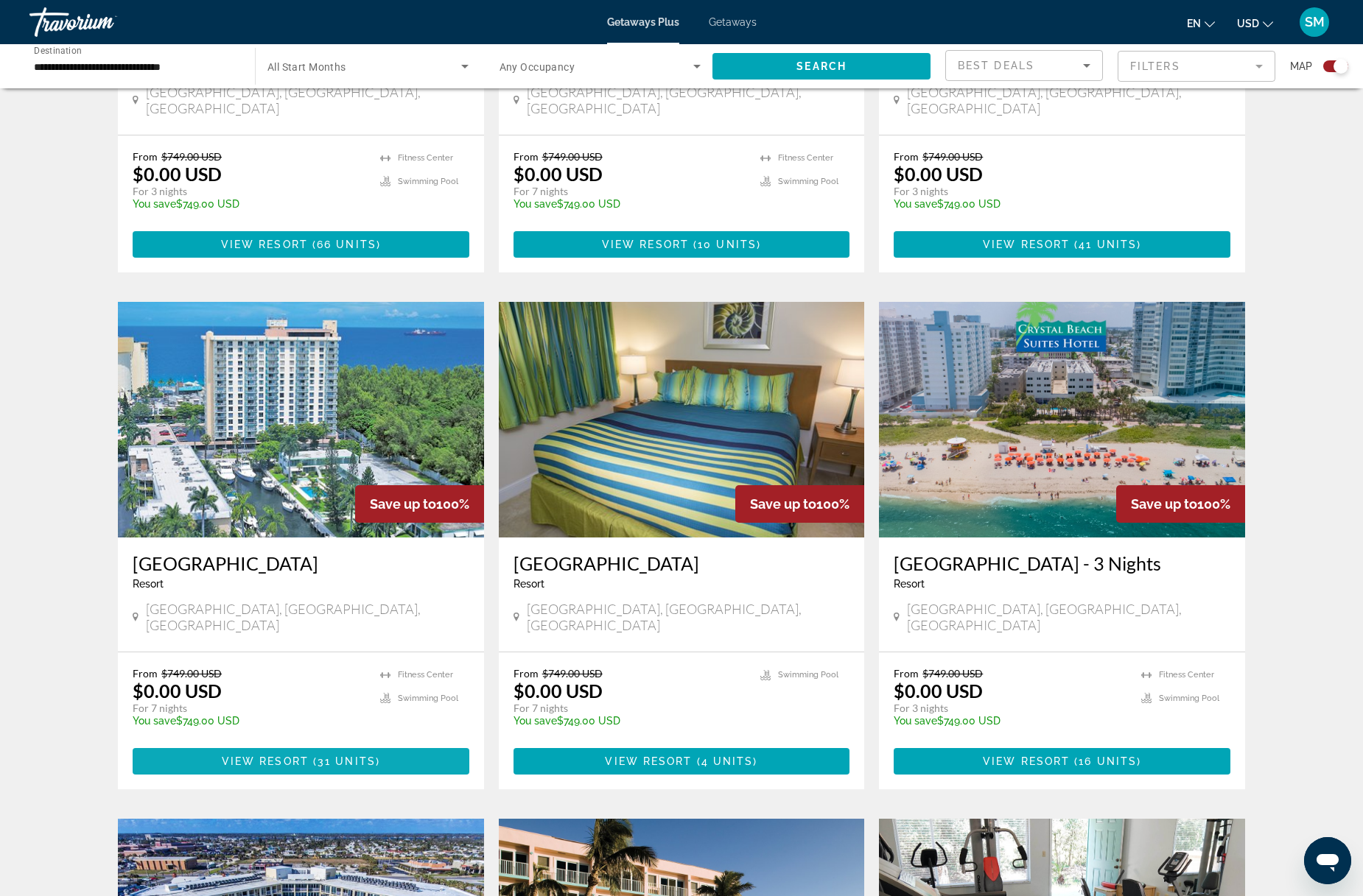
scroll to position [857, 0]
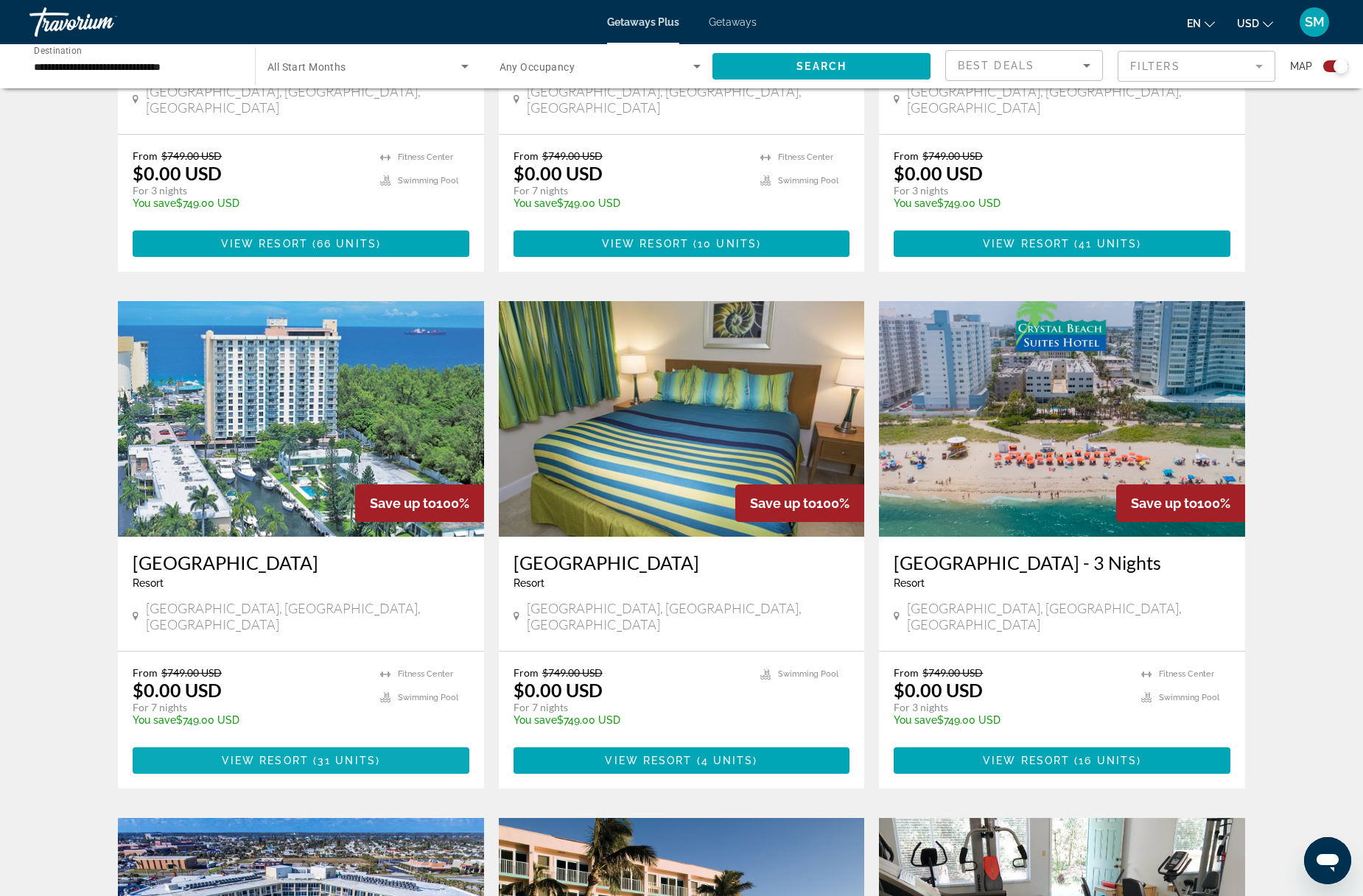
click at [338, 754] on span "31 units" at bounding box center [347, 760] width 58 height 12
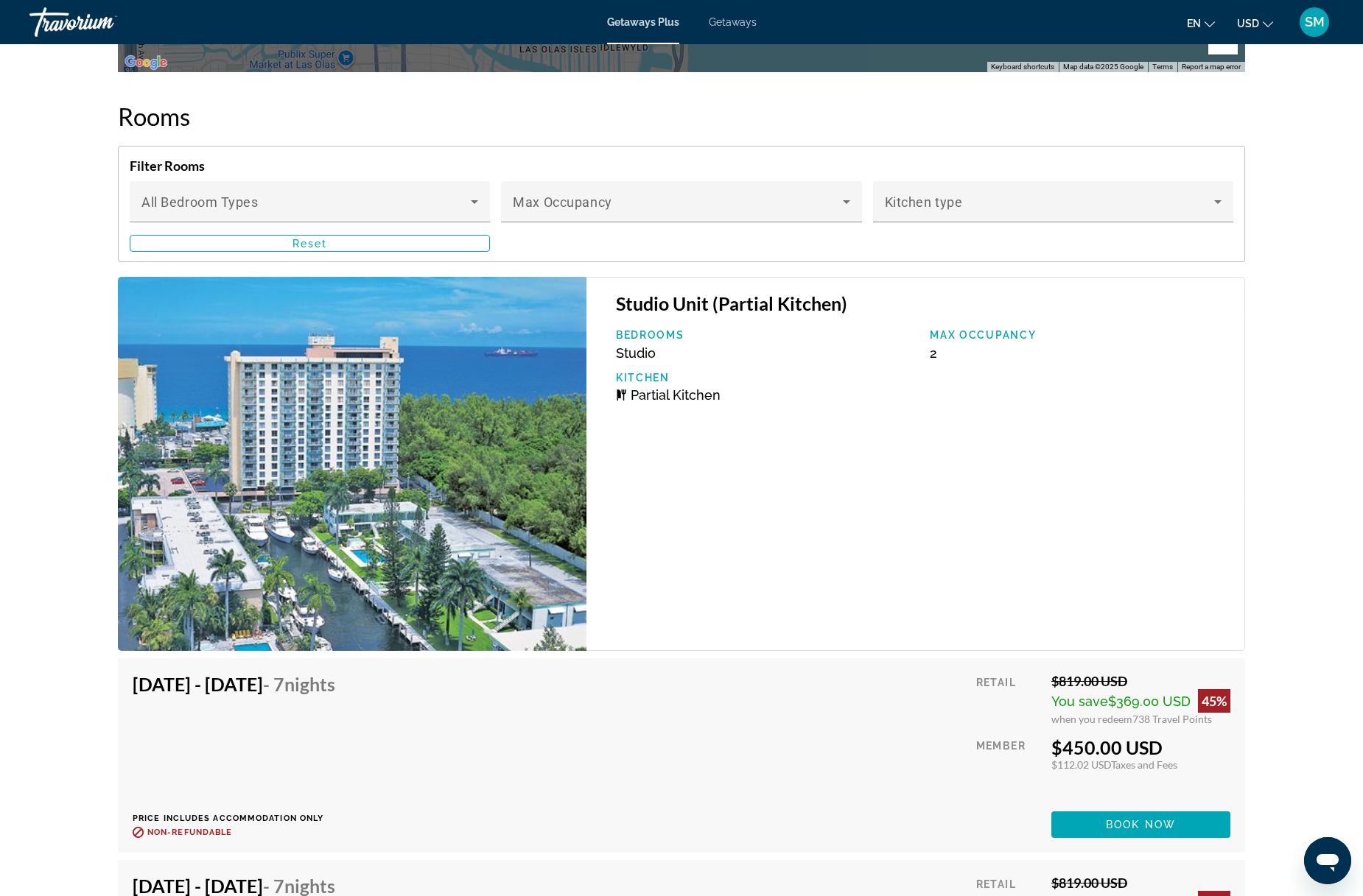
scroll to position [2678, 0]
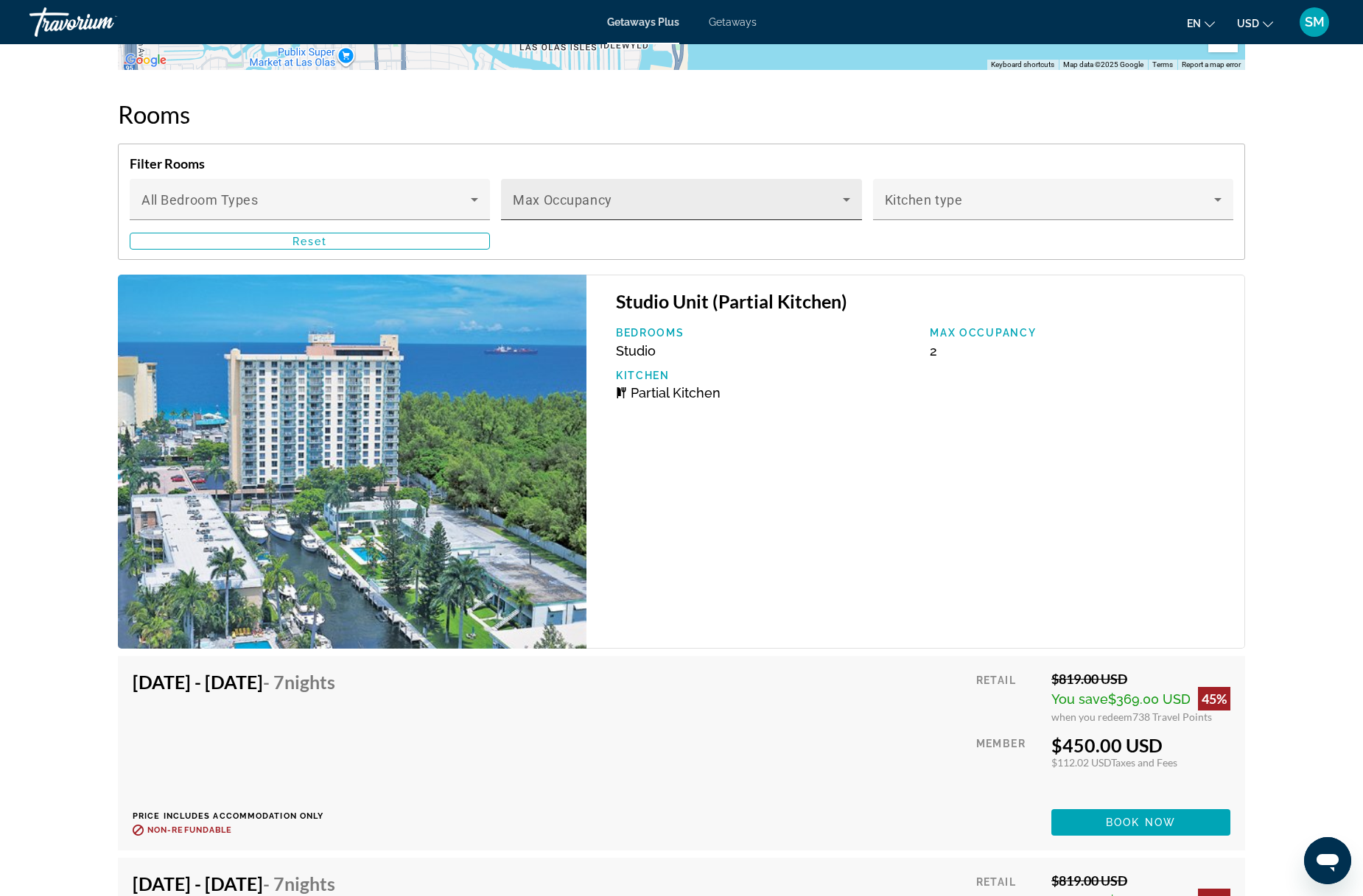
click at [851, 198] on icon "Main content" at bounding box center [846, 199] width 18 height 18
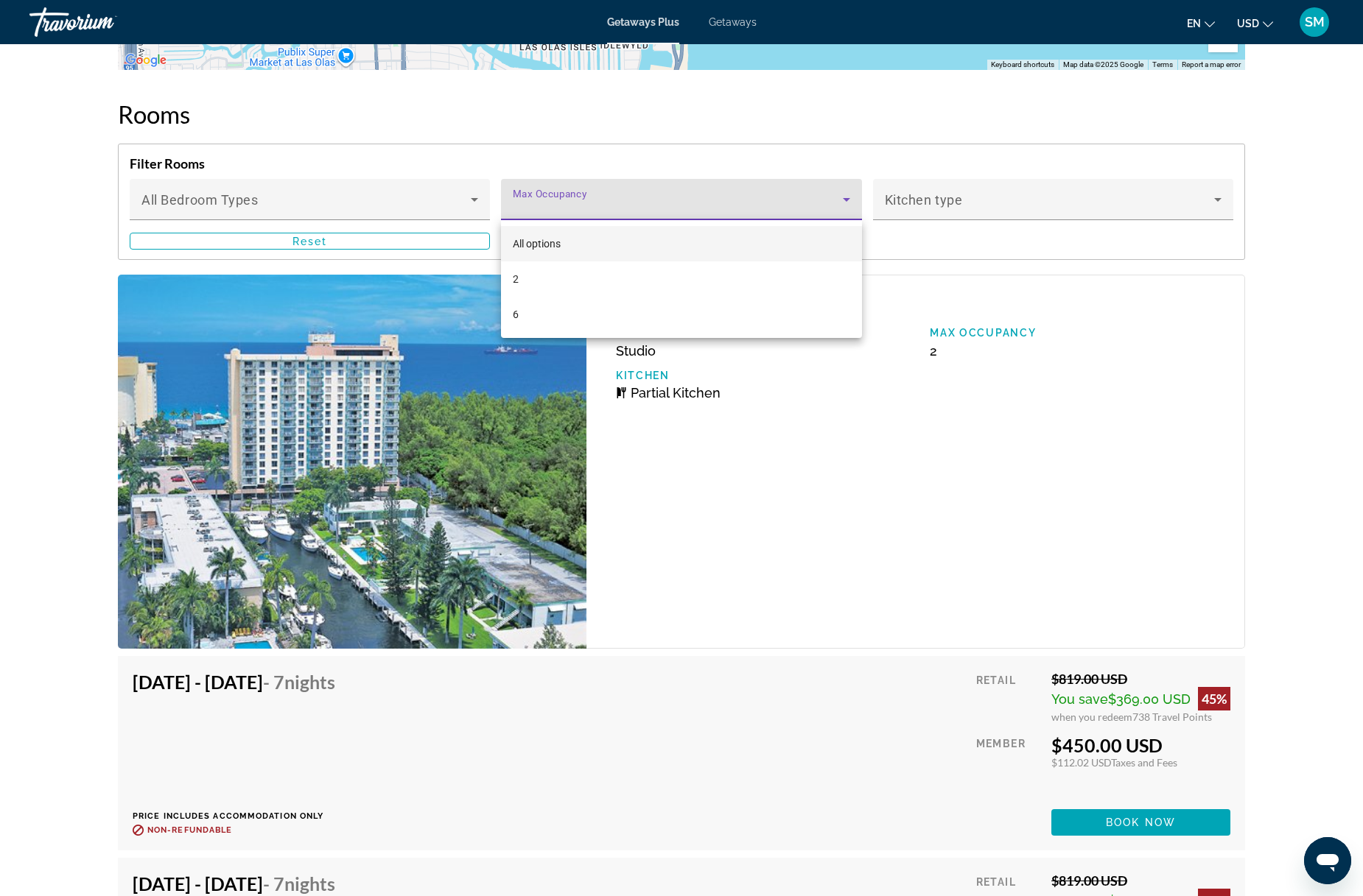
click at [920, 387] on div at bounding box center [682, 448] width 1363 height 896
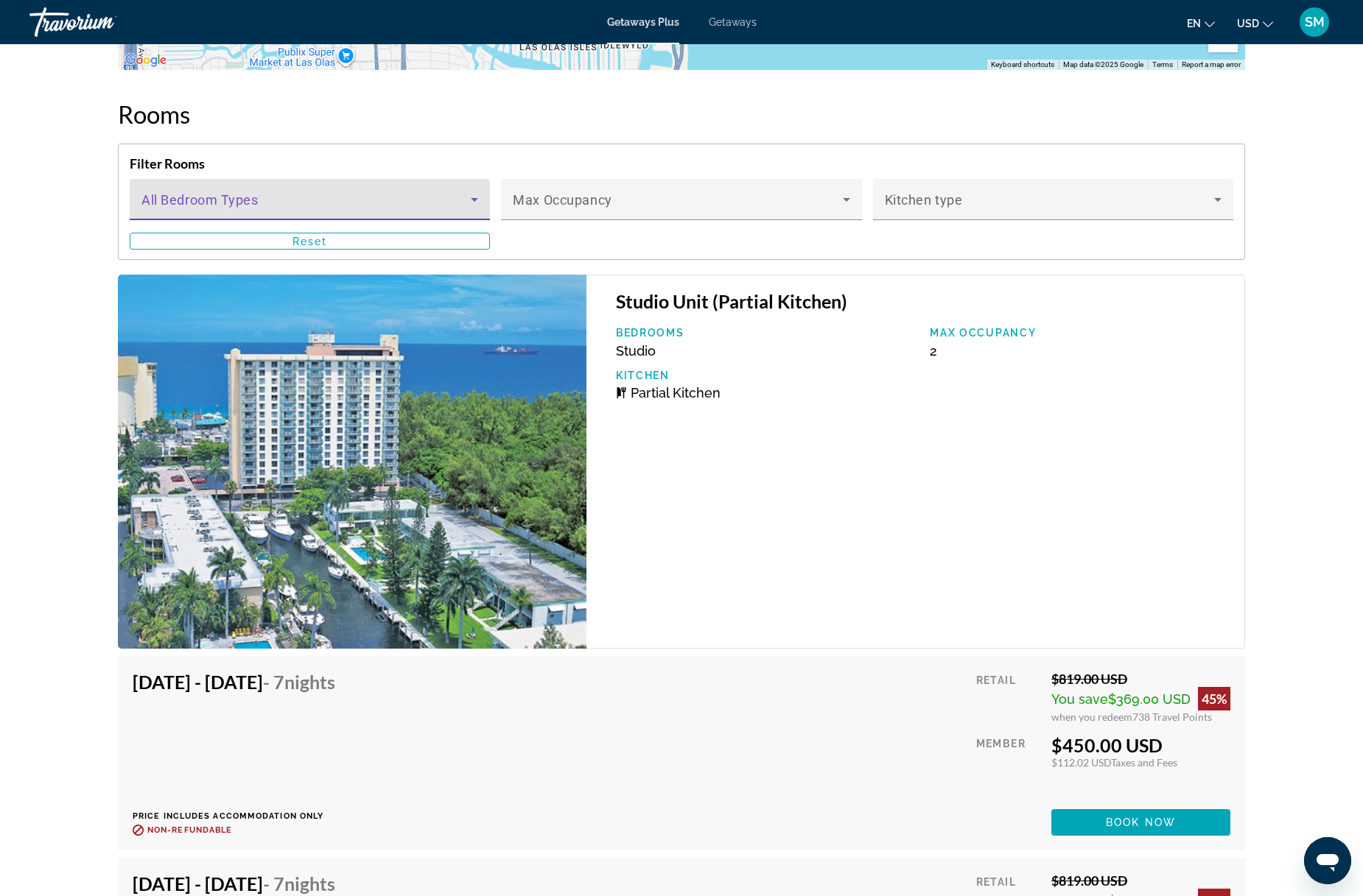
click at [477, 199] on icon "Main content" at bounding box center [475, 199] width 18 height 18
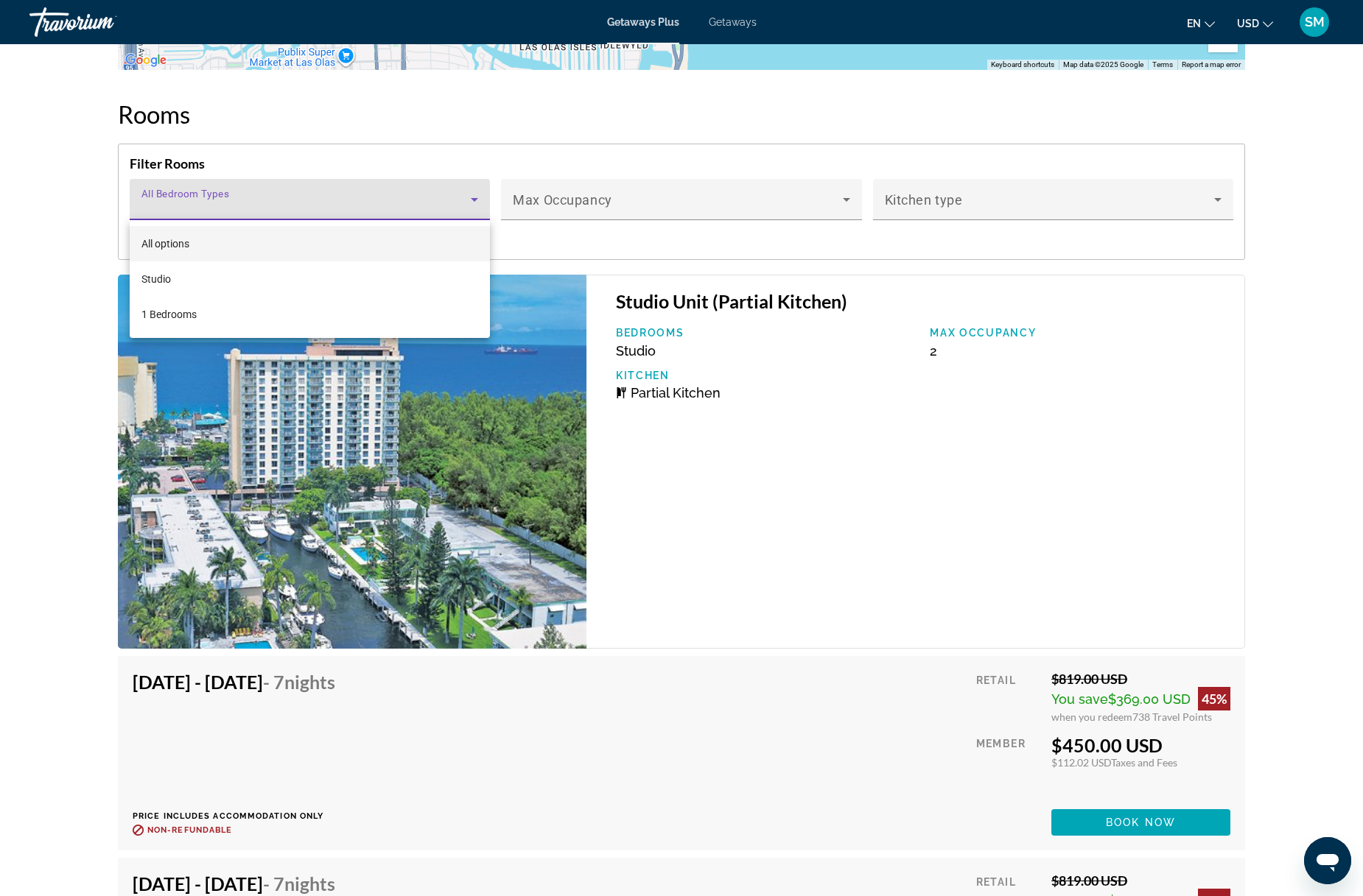
drag, startPoint x: 862, startPoint y: 444, endPoint x: 846, endPoint y: 441, distance: 16.3
click at [861, 444] on div at bounding box center [682, 448] width 1363 height 896
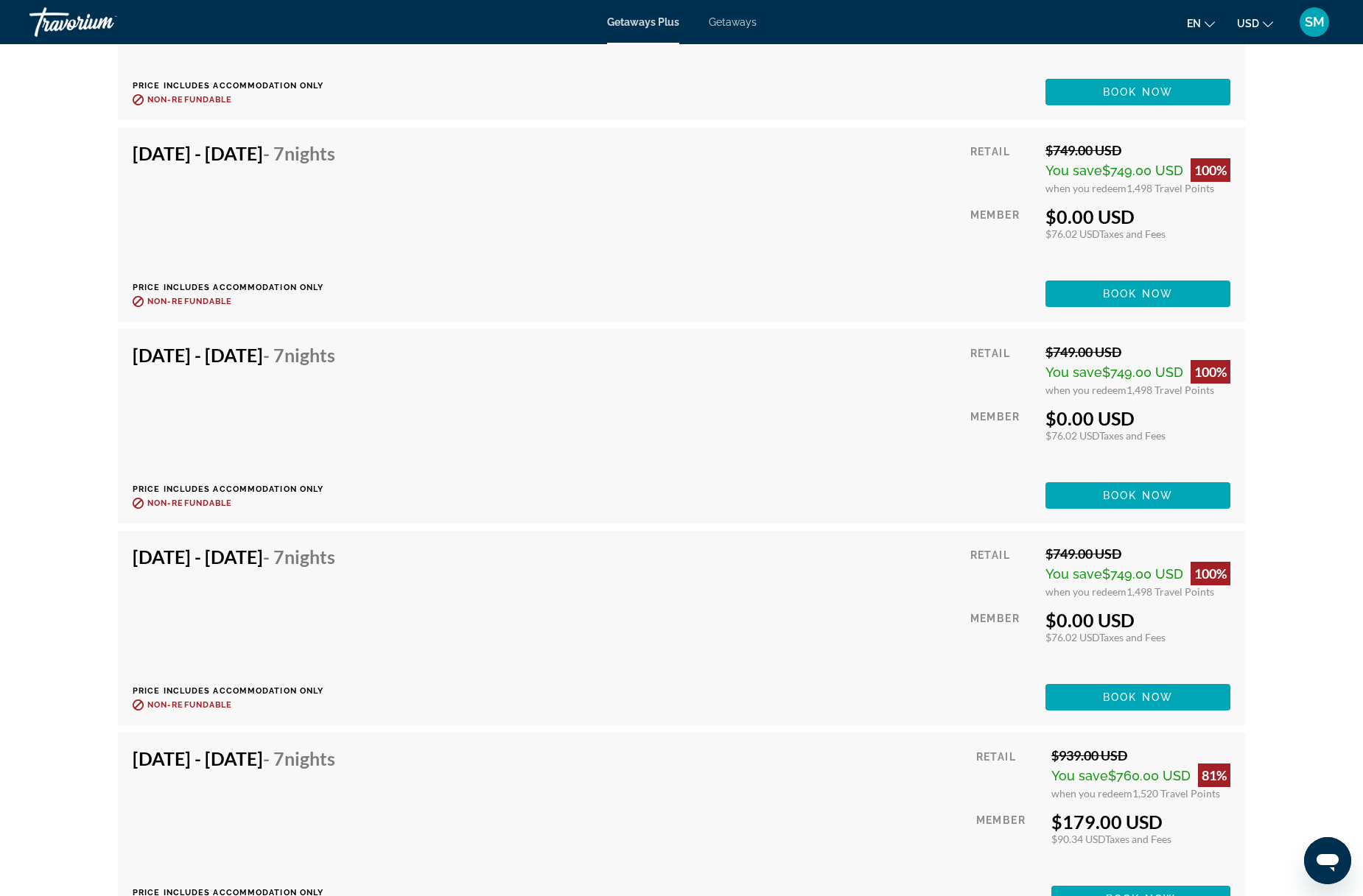
scroll to position [4419, 0]
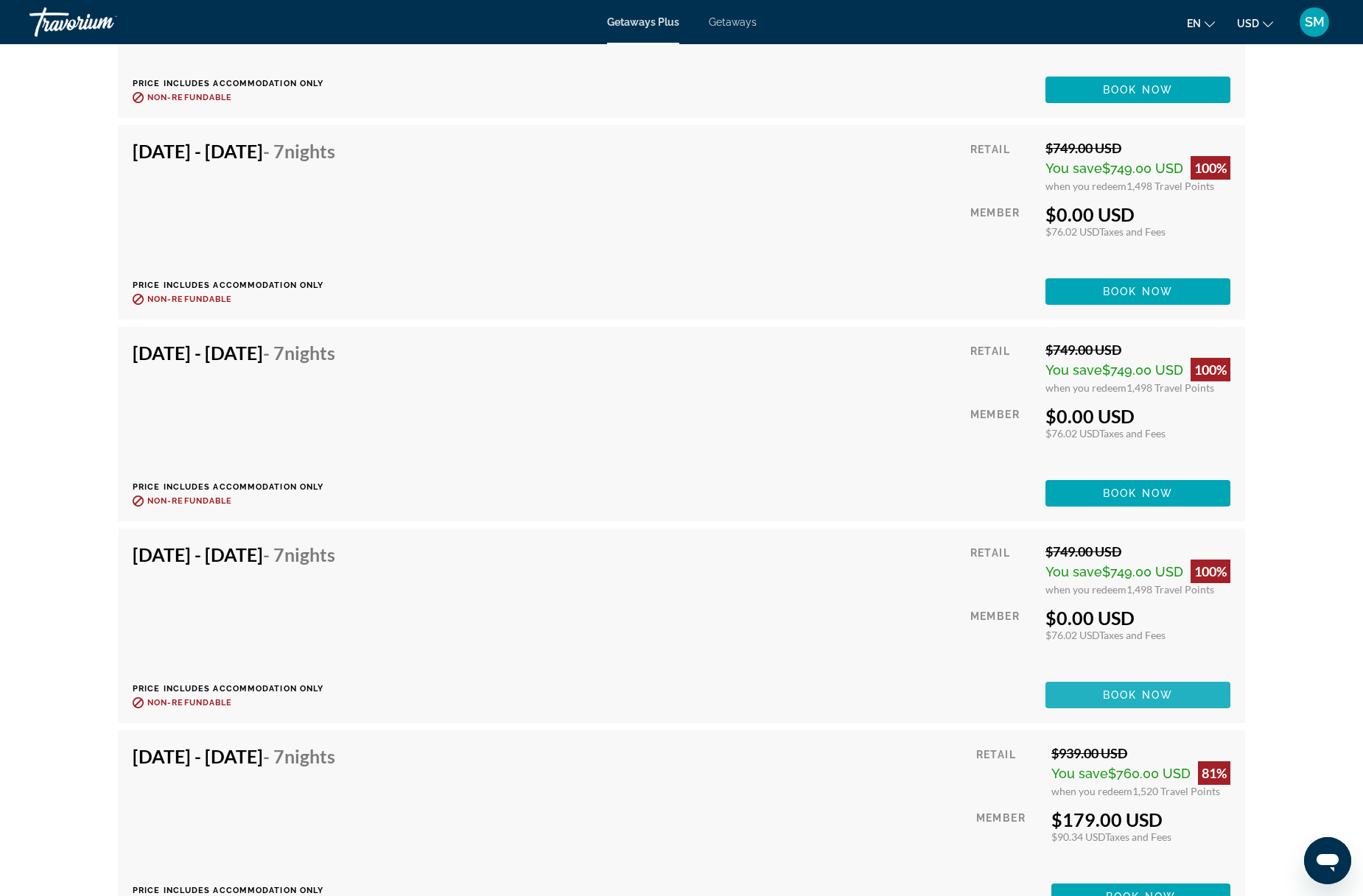
click at [1148, 688] on span "Main content" at bounding box center [1138, 695] width 185 height 35
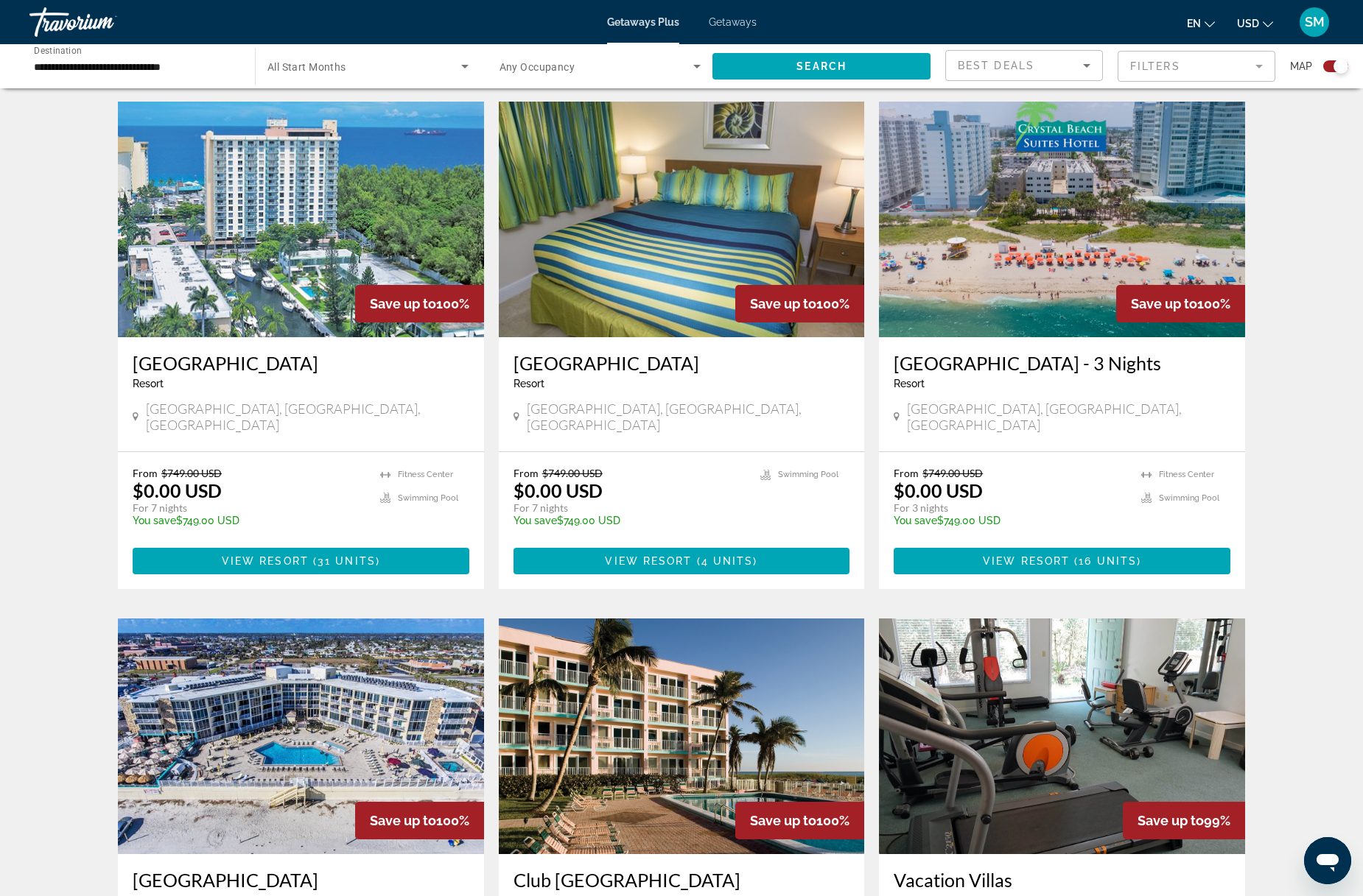
scroll to position [1053, 0]
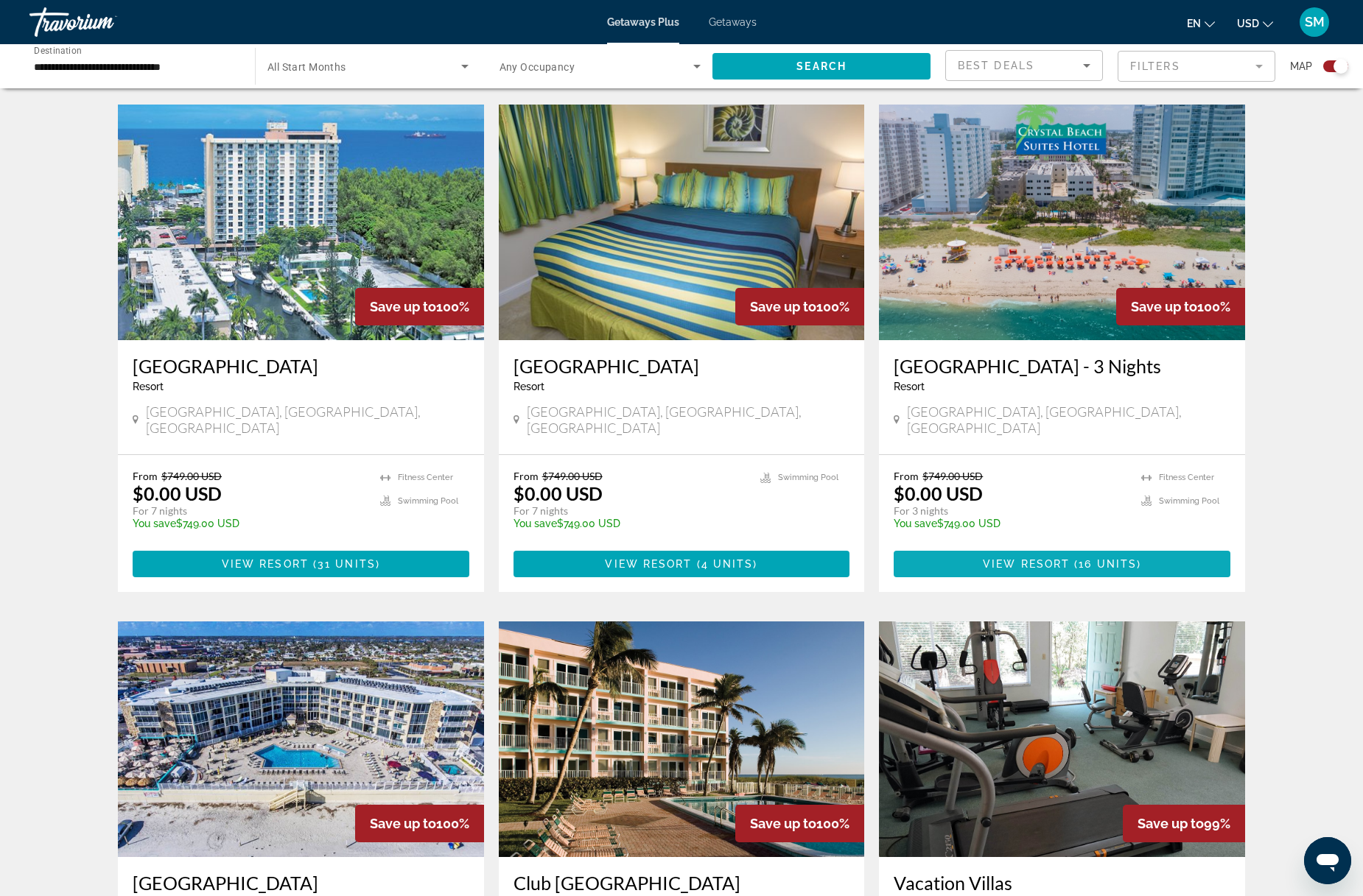
click at [1050, 558] on span "View Resort" at bounding box center [1026, 564] width 87 height 12
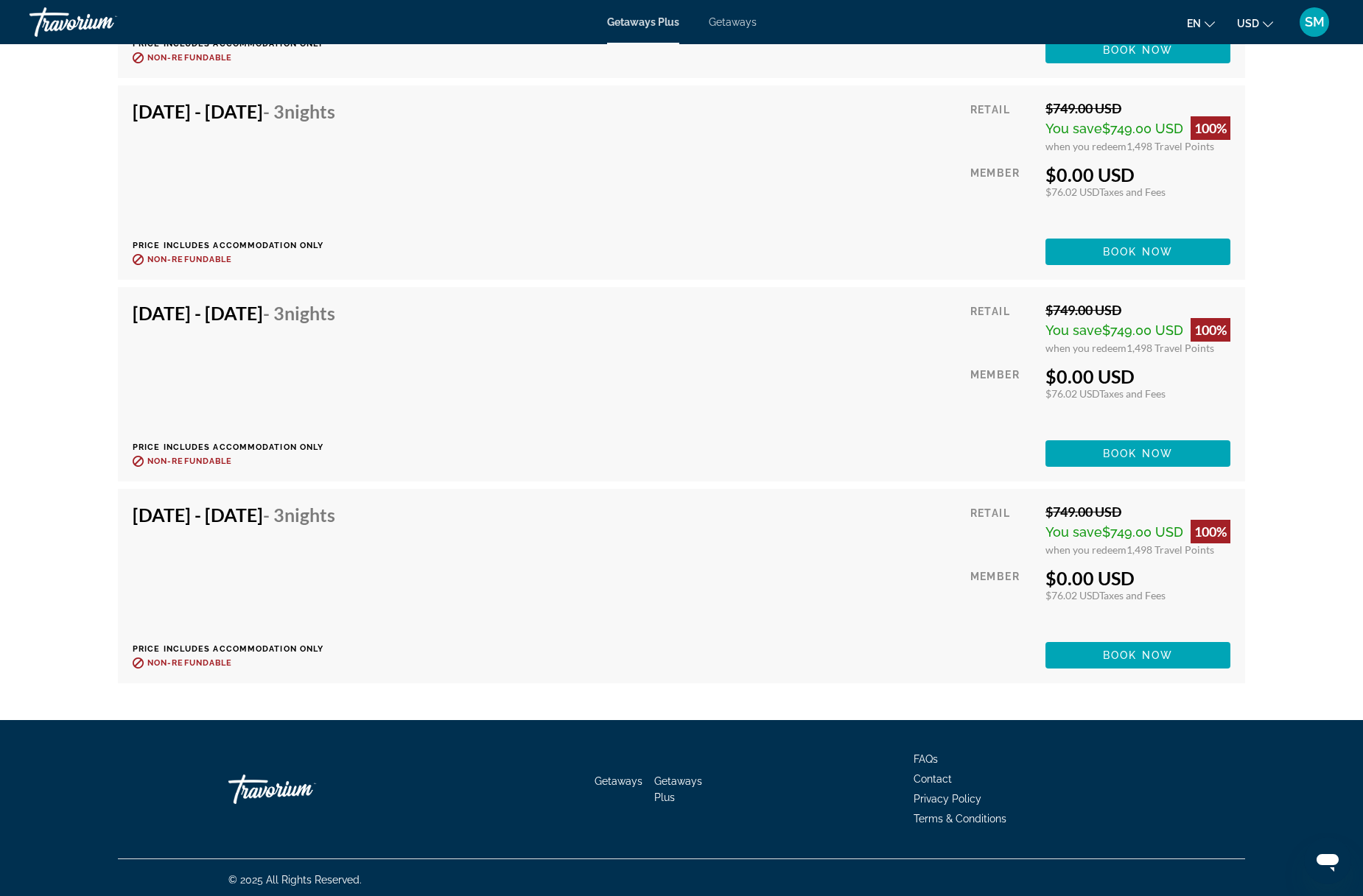
scroll to position [4005, 0]
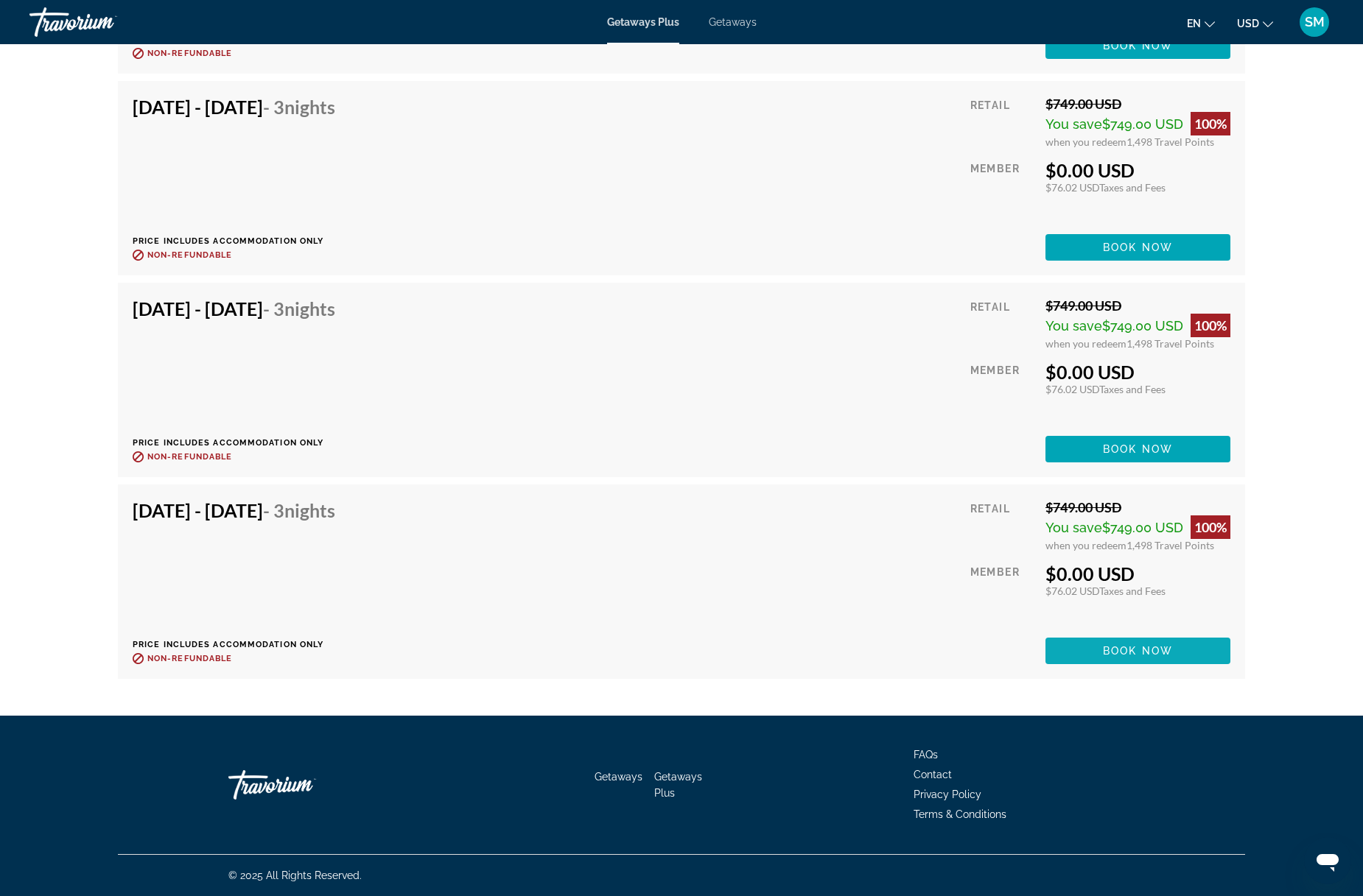
click at [1135, 645] on span "Book now" at bounding box center [1137, 651] width 70 height 12
